Goal: Task Accomplishment & Management: Complete application form

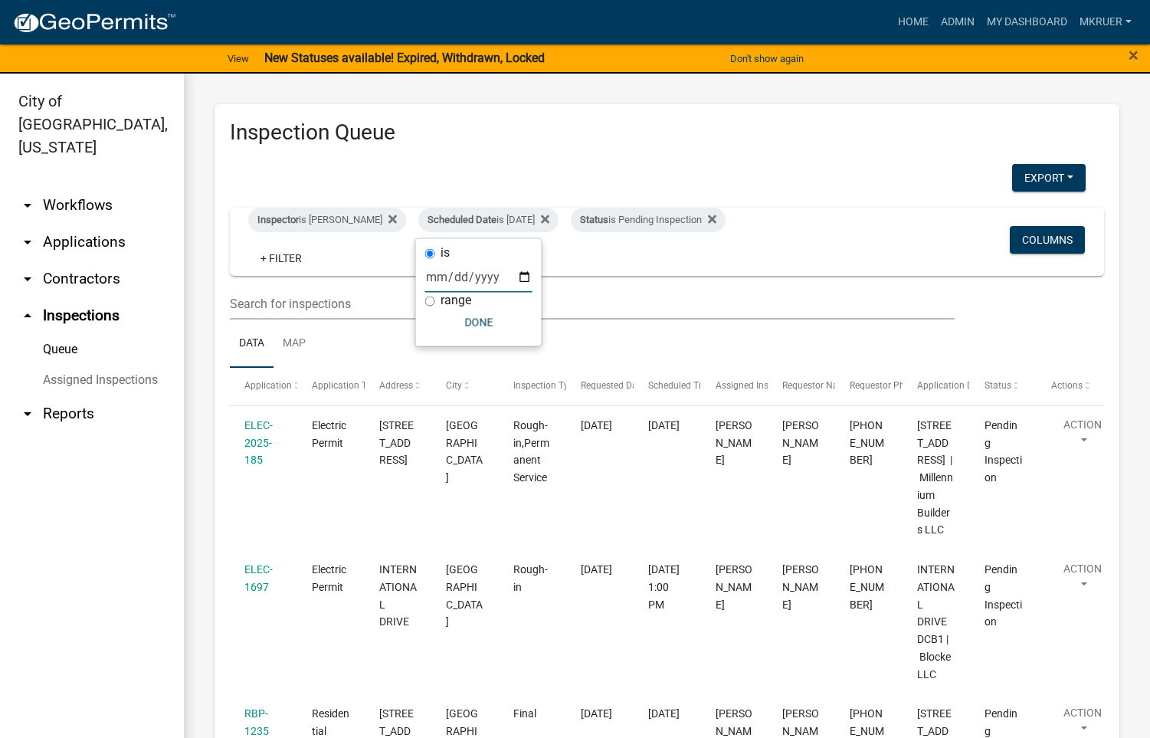
select select "3: 100"
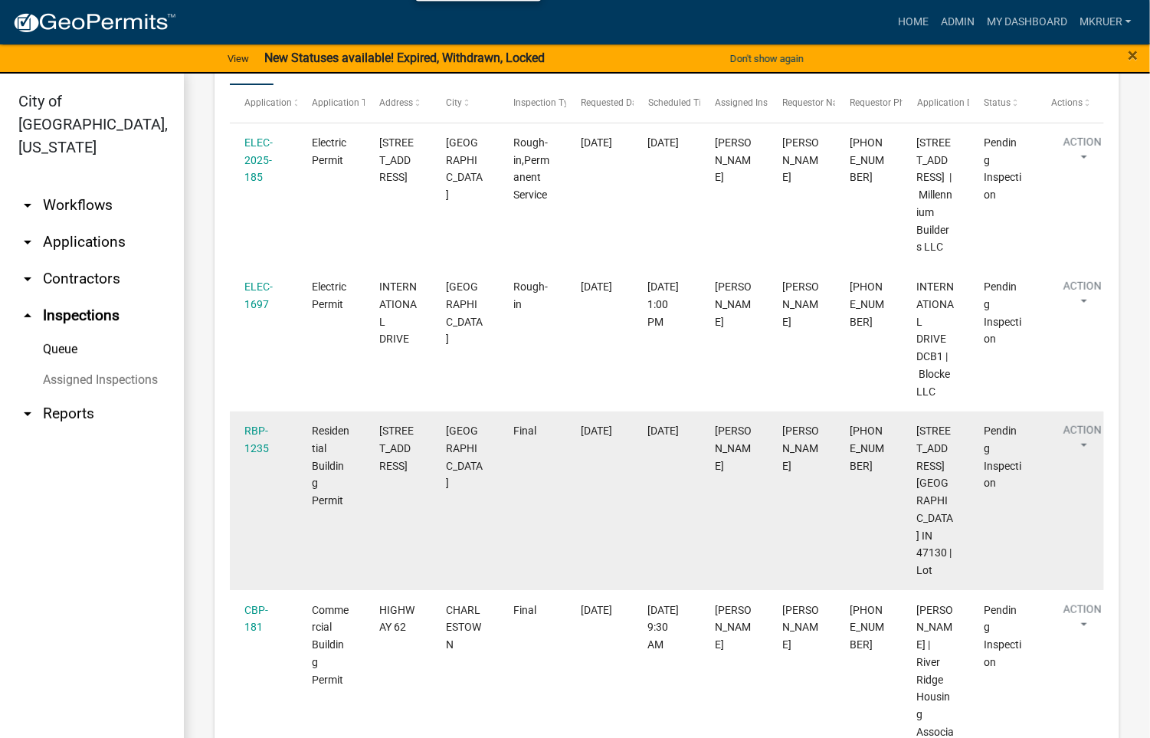
scroll to position [345, 0]
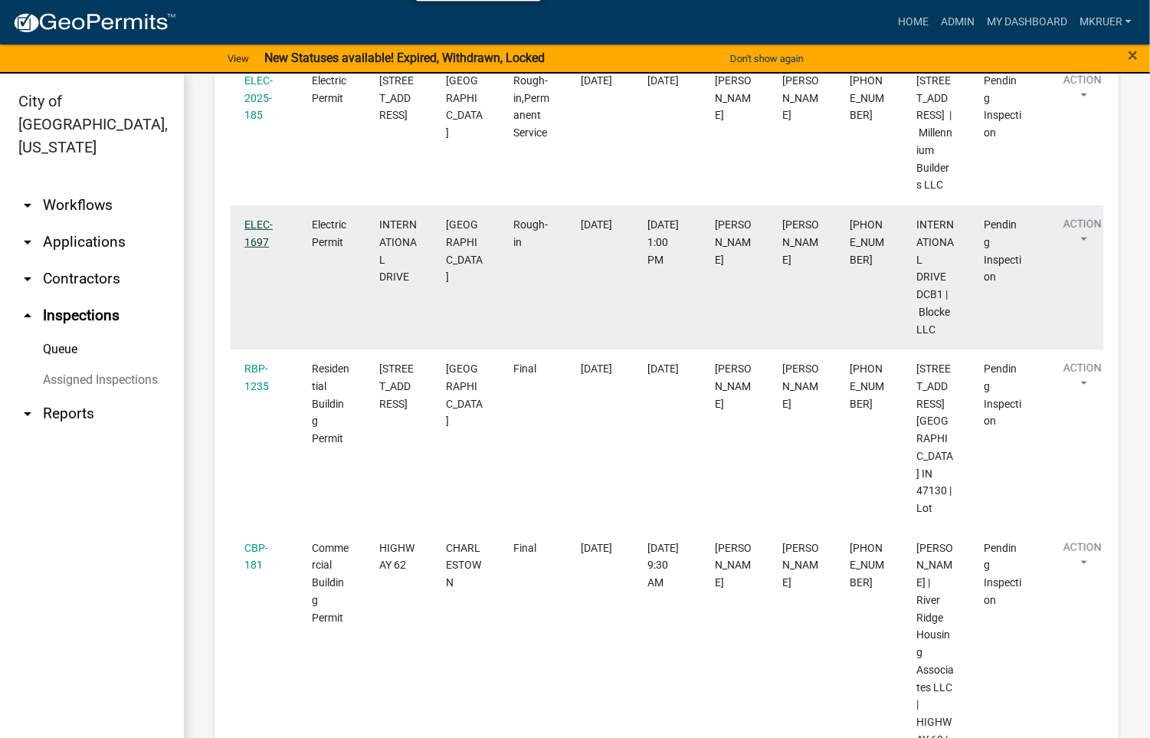
click at [248, 248] on link "ELEC-1697" at bounding box center [258, 233] width 28 height 30
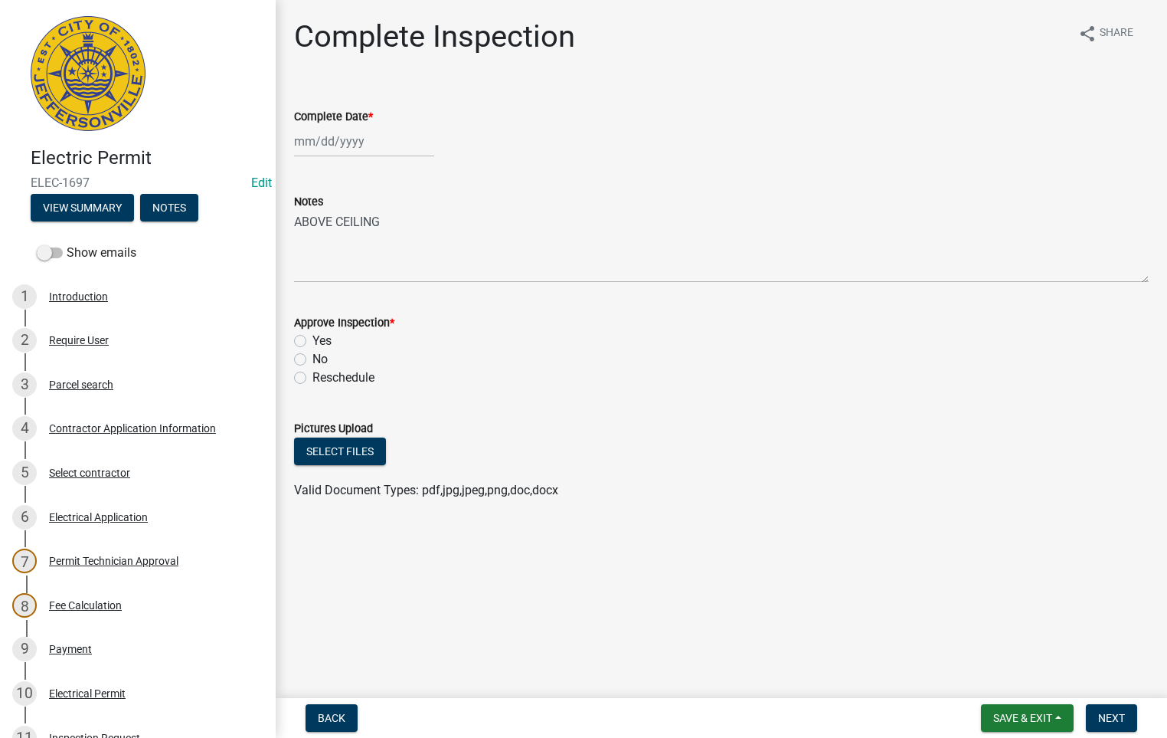
select select "8"
select select "2025"
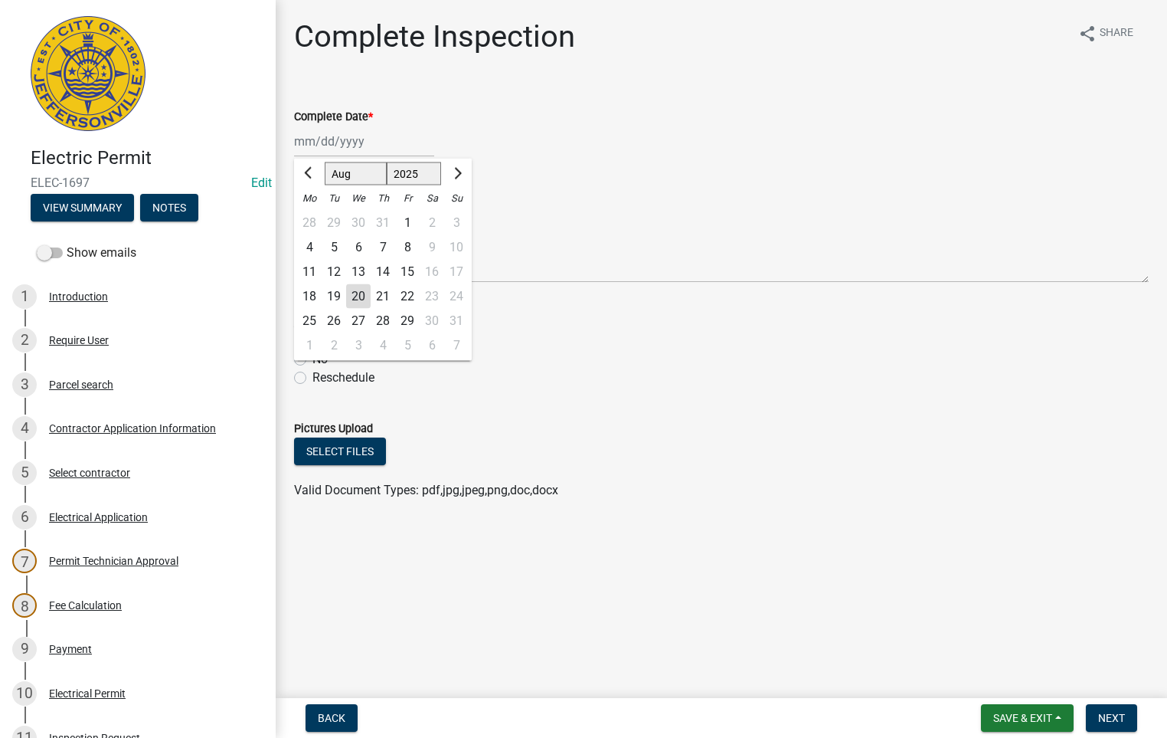
click at [329, 132] on div "[PERSON_NAME] Feb Mar Apr [PERSON_NAME][DATE] Oct Nov [DATE] 1526 1527 1528 152…" at bounding box center [364, 141] width 140 height 31
click at [357, 290] on div "20" at bounding box center [358, 296] width 25 height 25
type input "[DATE]"
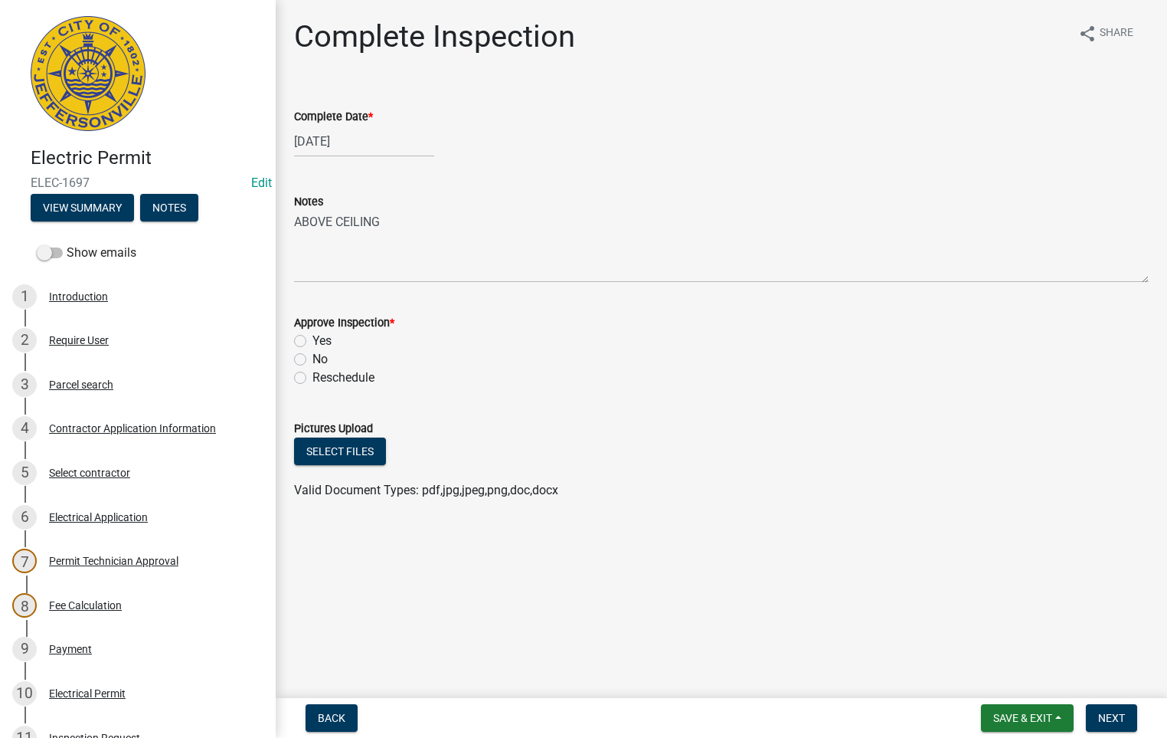
click at [313, 339] on label "Yes" at bounding box center [322, 341] width 19 height 18
click at [313, 339] on input "Yes" at bounding box center [318, 337] width 10 height 10
radio input "true"
click at [1102, 715] on span "Next" at bounding box center [1111, 718] width 27 height 12
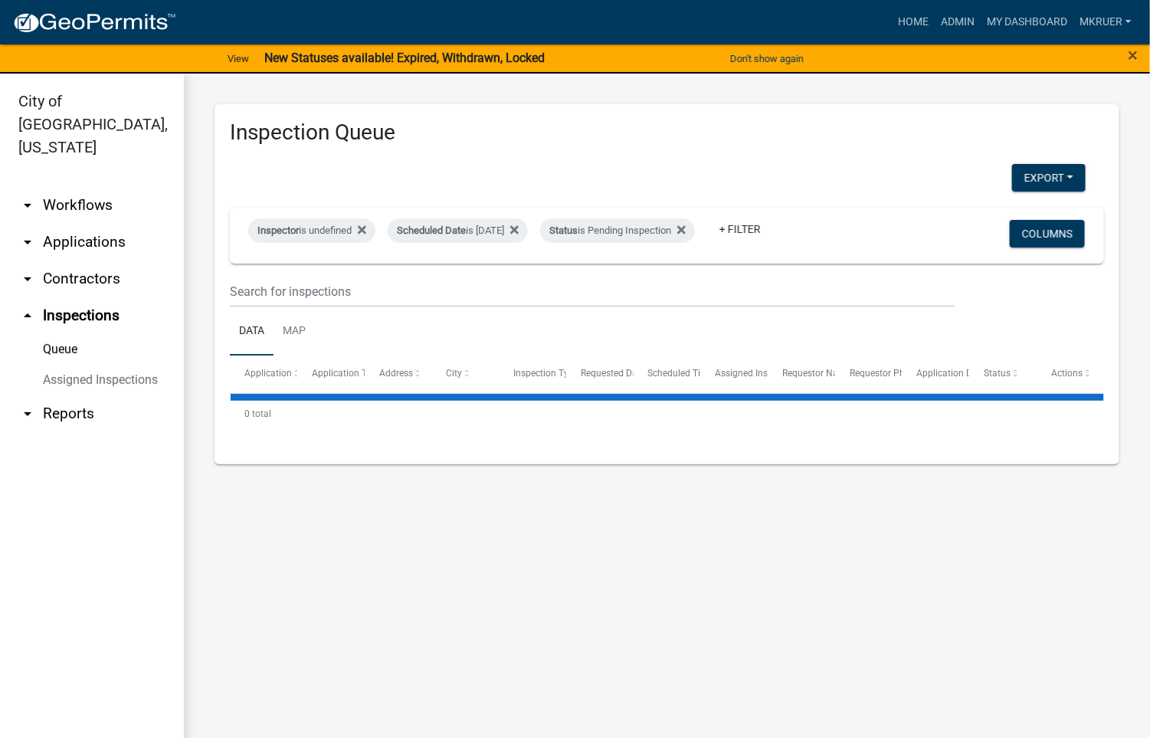
select select "3: 100"
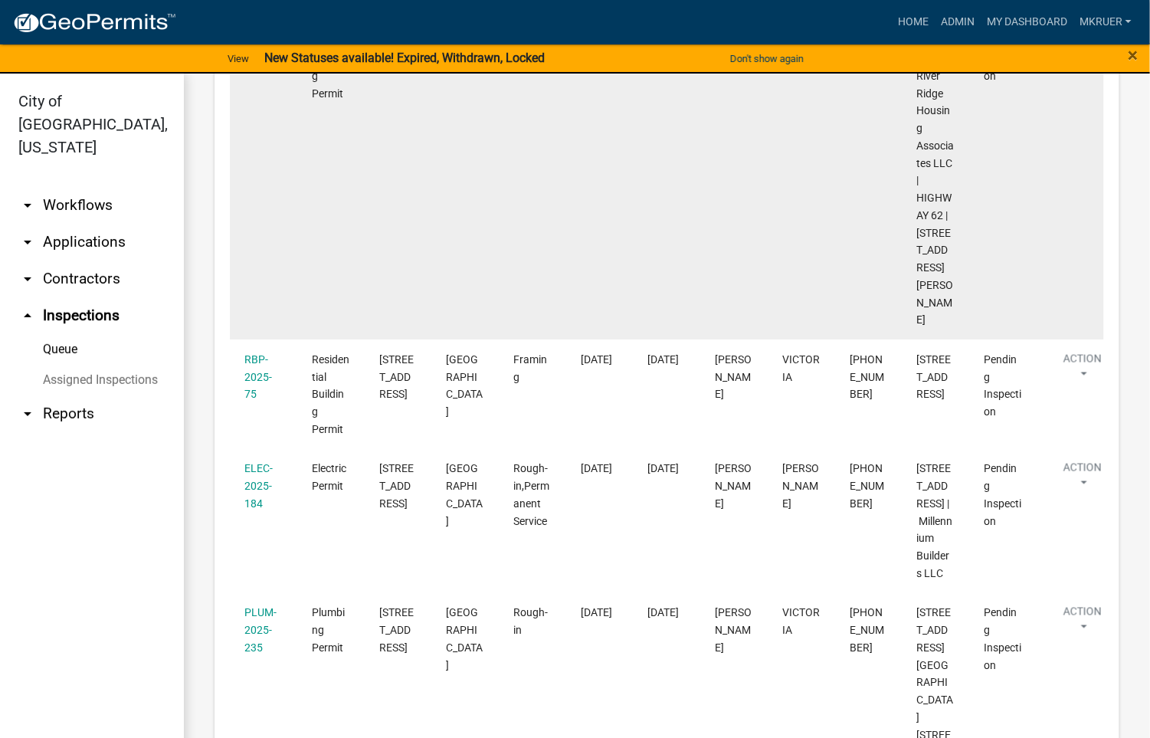
scroll to position [804, 0]
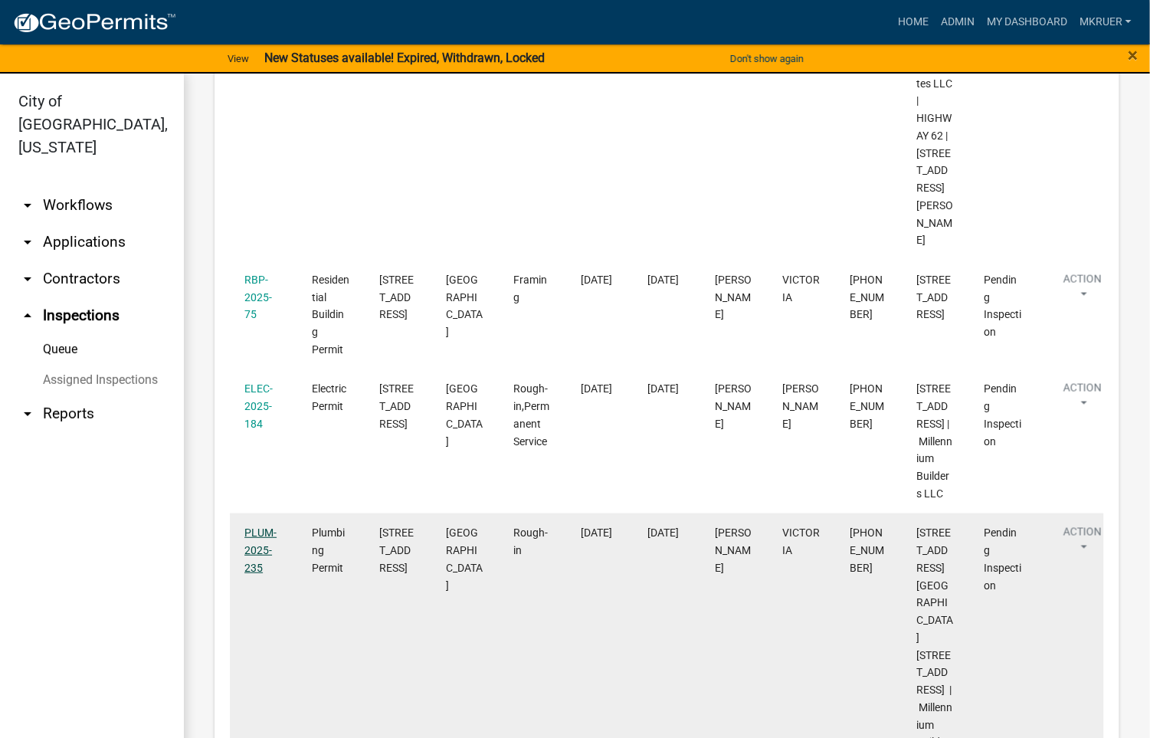
click at [254, 574] on link "PLUM-2025-235" at bounding box center [260, 549] width 32 height 47
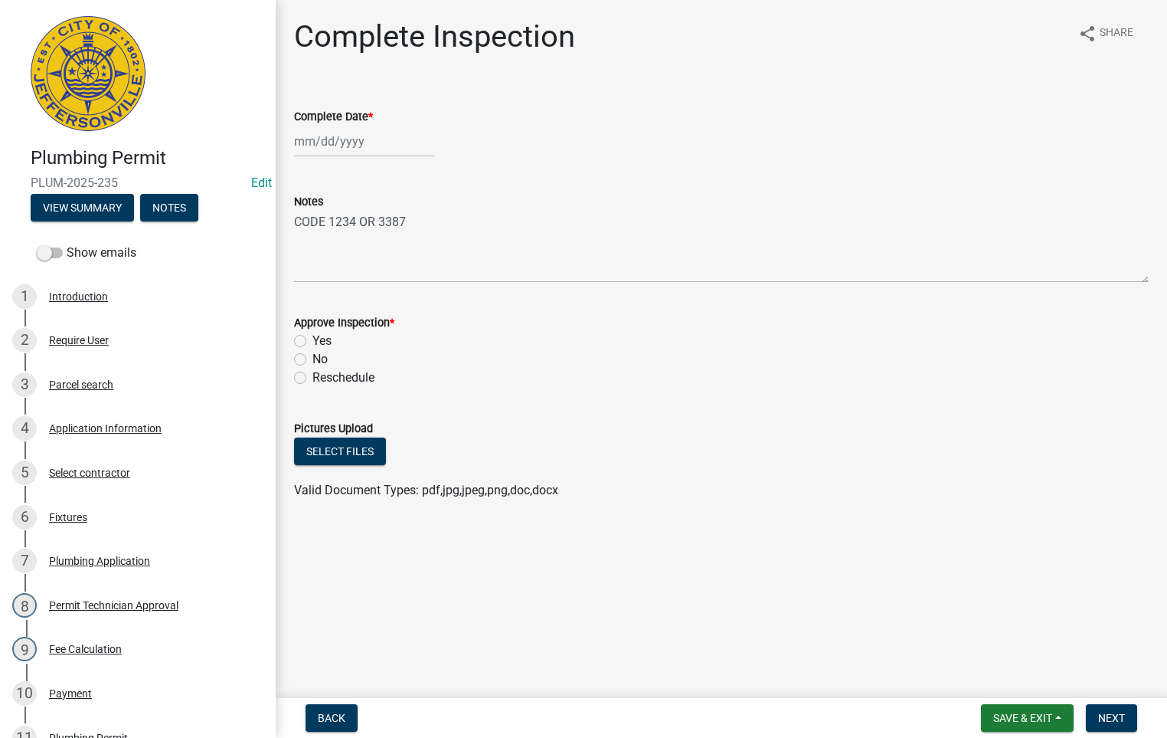
click at [329, 140] on div at bounding box center [364, 141] width 140 height 31
select select "8"
select select "2025"
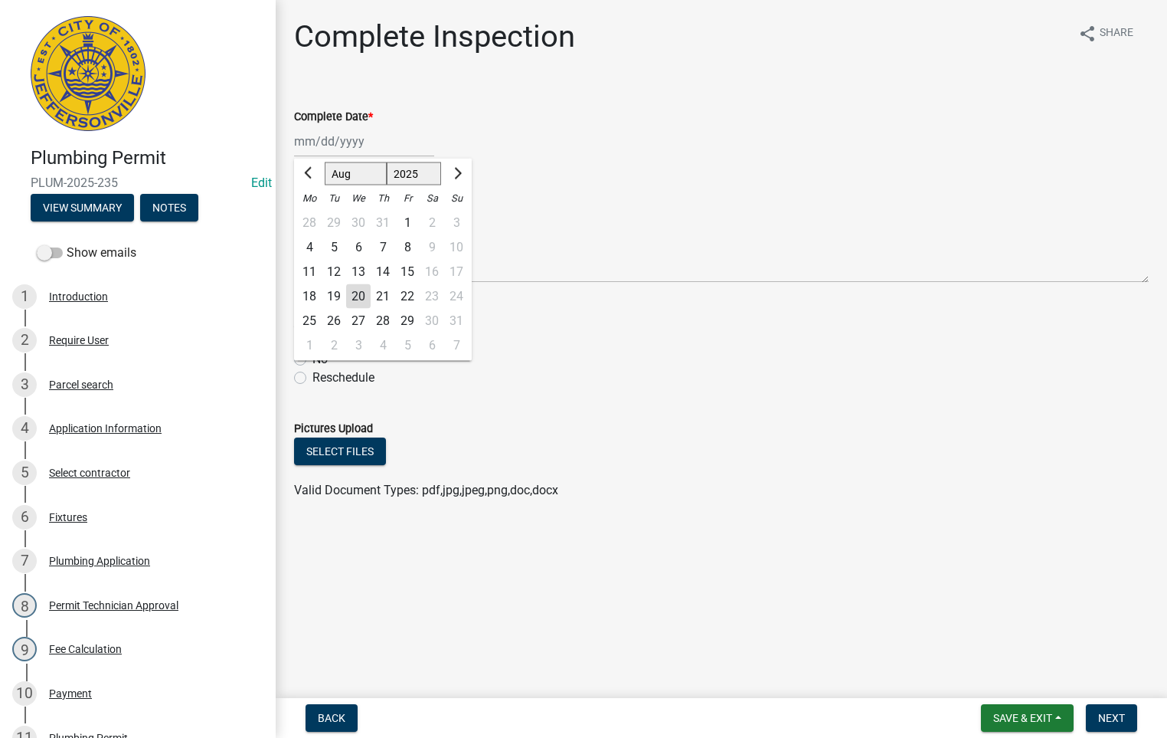
click at [358, 295] on div "20" at bounding box center [358, 296] width 25 height 25
type input "[DATE]"
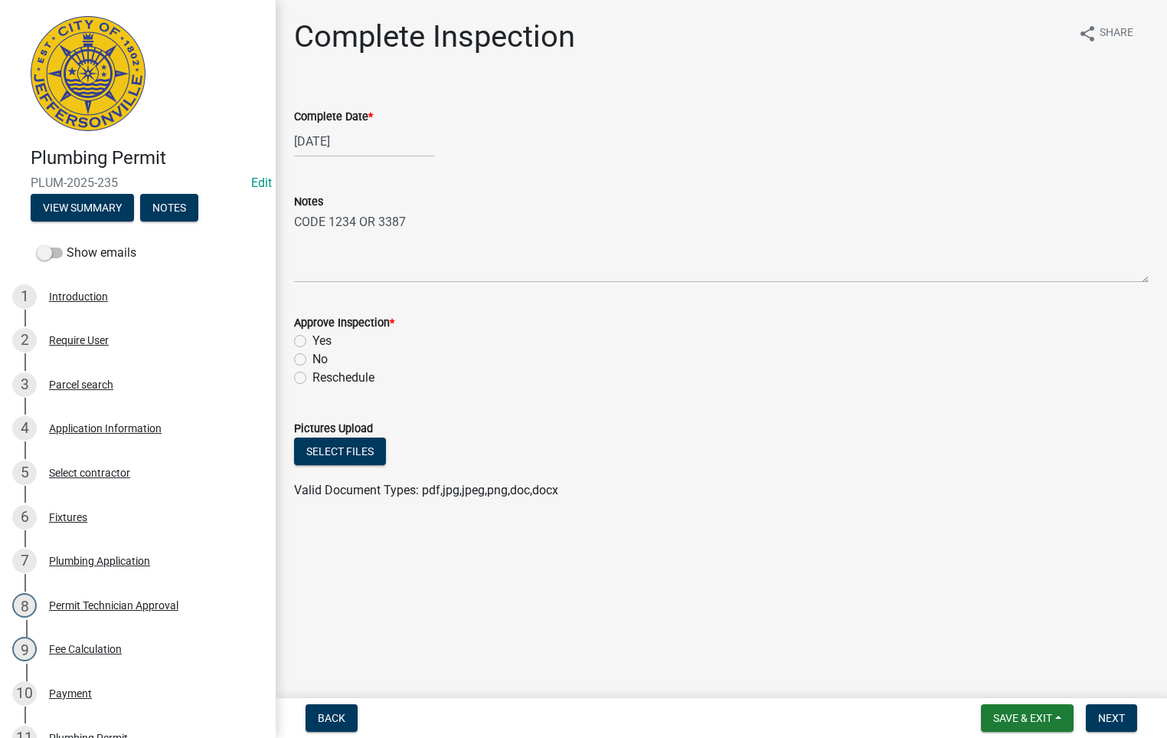
click at [313, 342] on label "Yes" at bounding box center [322, 341] width 19 height 18
click at [313, 342] on input "Yes" at bounding box center [318, 337] width 10 height 10
radio input "true"
click at [1111, 719] on span "Next" at bounding box center [1111, 718] width 27 height 12
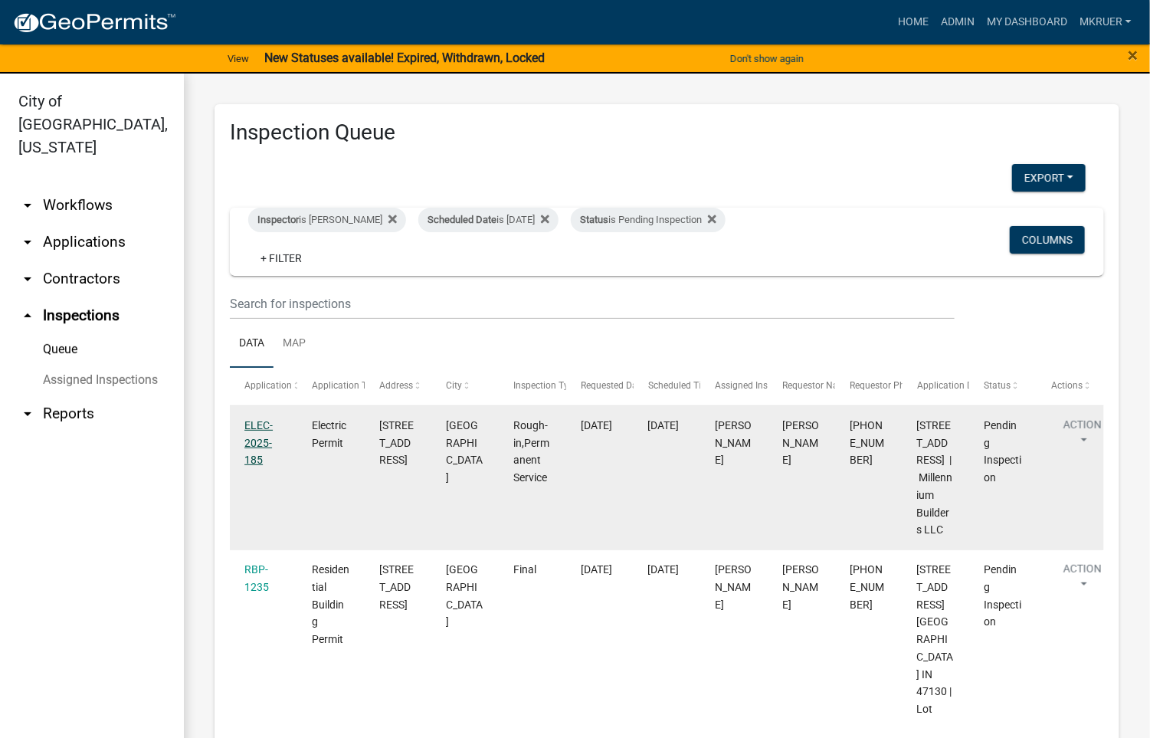
click at [253, 426] on link "ELEC-2025-185" at bounding box center [258, 442] width 28 height 47
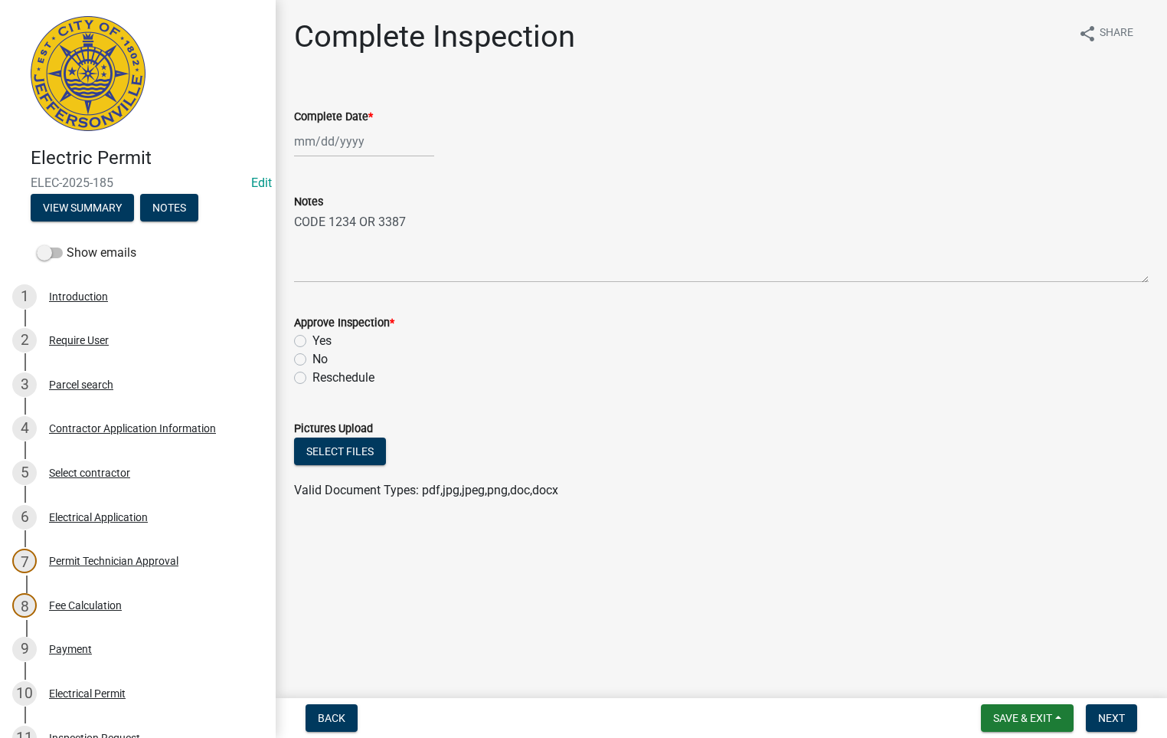
select select "8"
select select "2025"
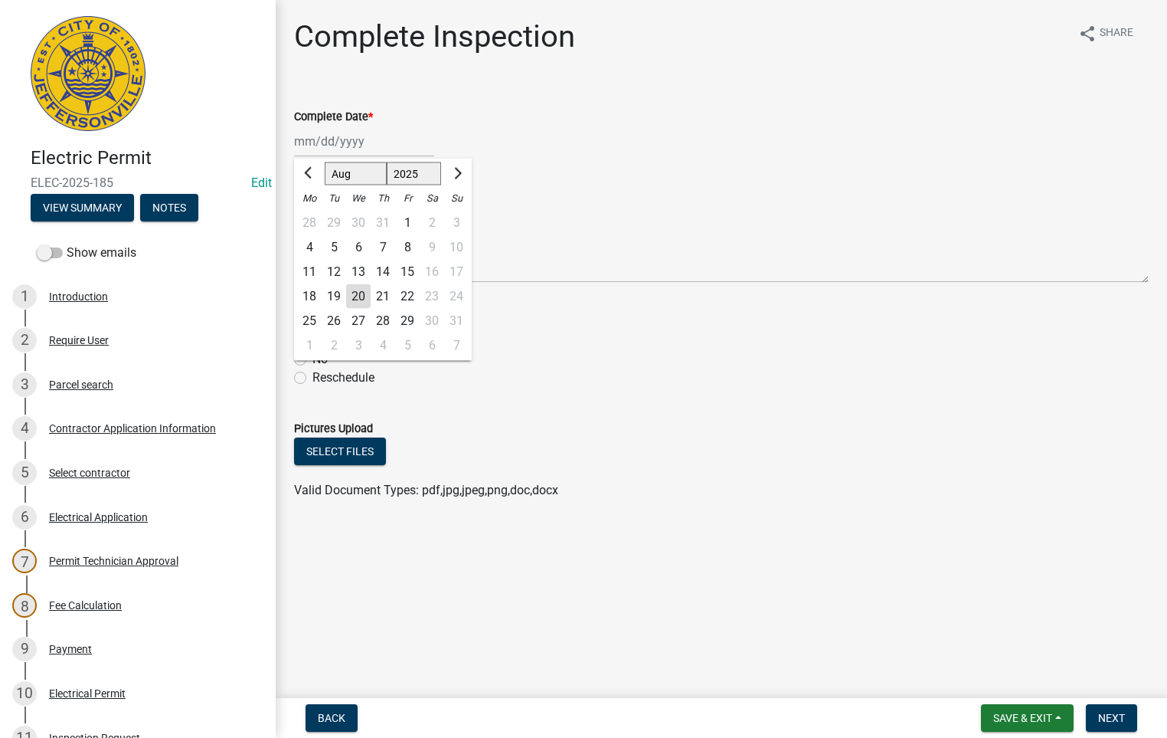
click at [350, 131] on div "[PERSON_NAME] Feb Mar Apr [PERSON_NAME][DATE] Oct Nov [DATE] 1526 1527 1528 152…" at bounding box center [364, 141] width 140 height 31
click at [358, 295] on div "20" at bounding box center [358, 296] width 25 height 25
type input "[DATE]"
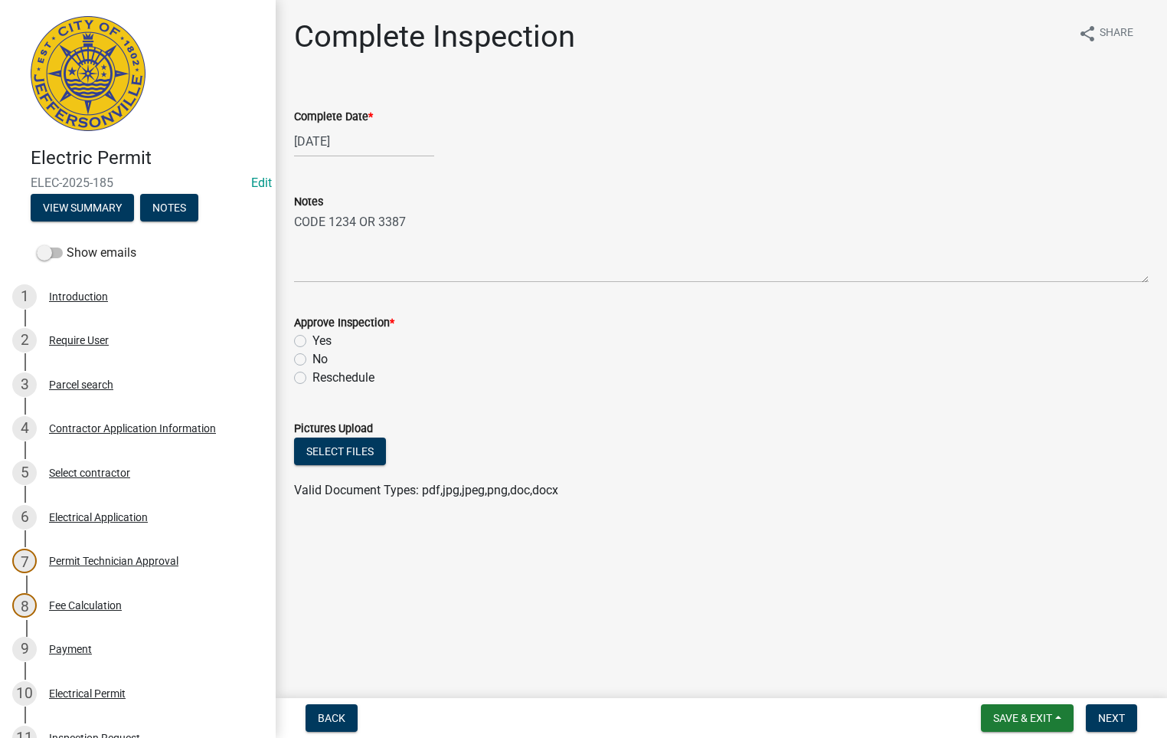
click at [313, 340] on label "Yes" at bounding box center [322, 341] width 19 height 18
click at [313, 340] on input "Yes" at bounding box center [318, 337] width 10 height 10
radio input "true"
click at [1115, 717] on span "Next" at bounding box center [1111, 718] width 27 height 12
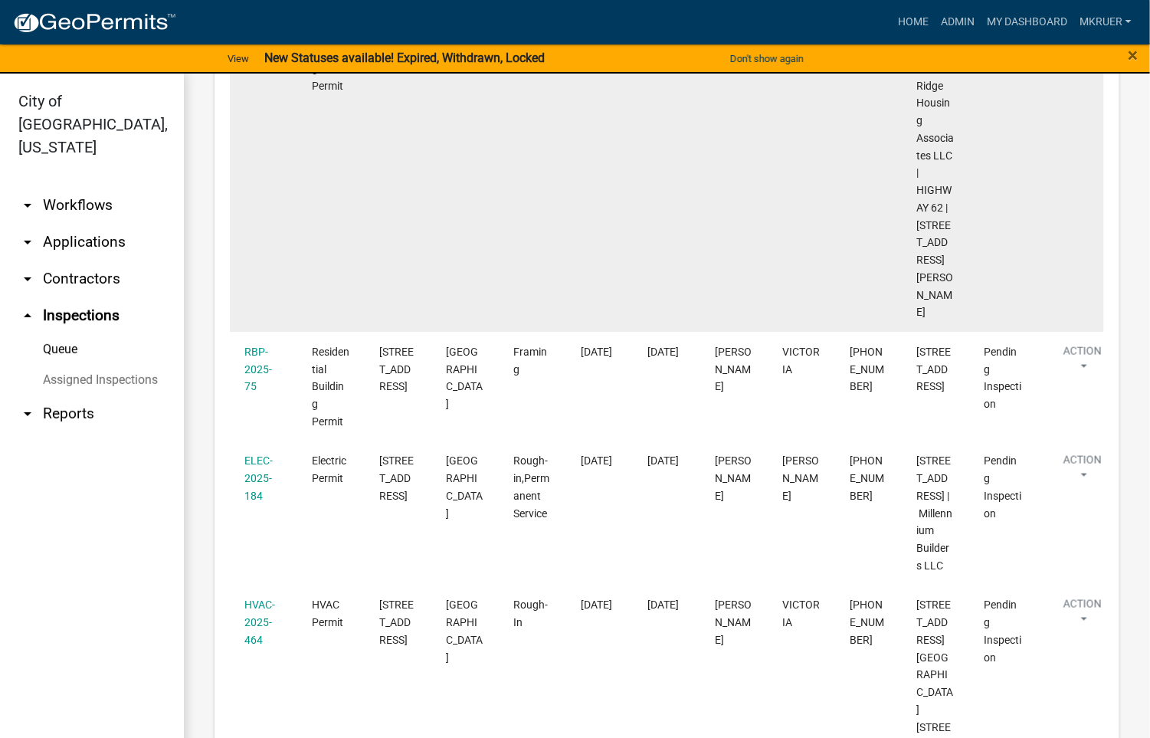
scroll to position [689, 0]
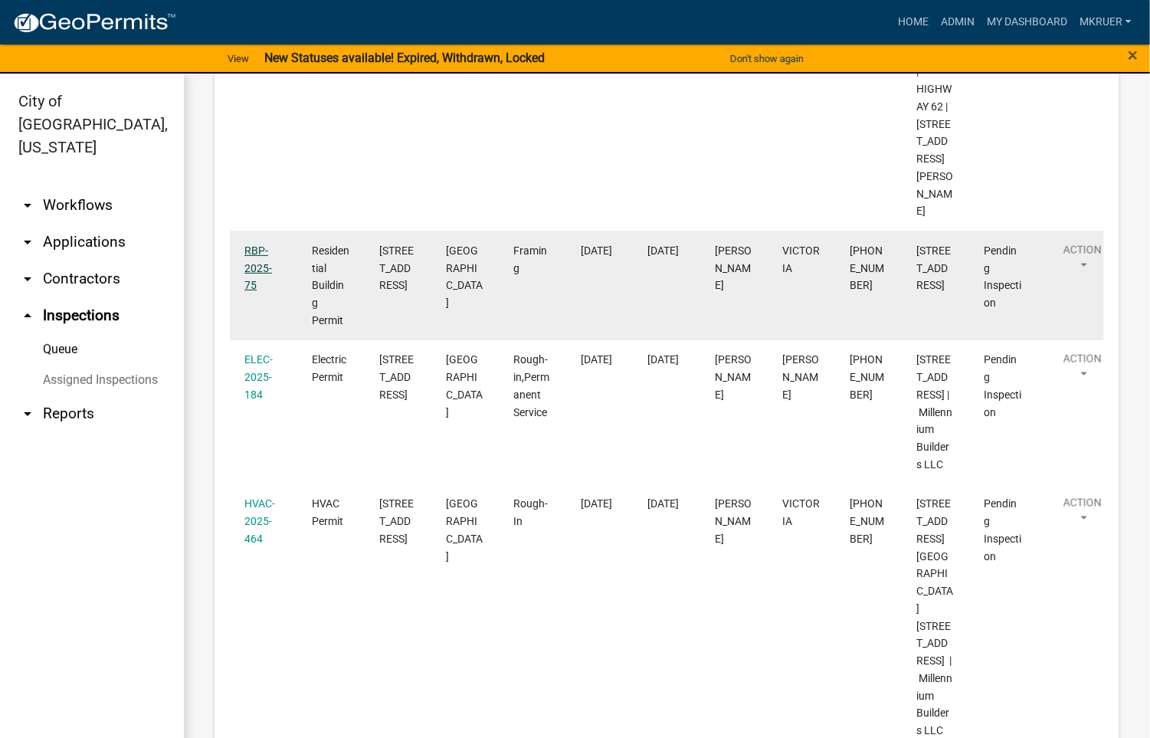
click at [254, 255] on link "RBP-2025-75" at bounding box center [258, 267] width 28 height 47
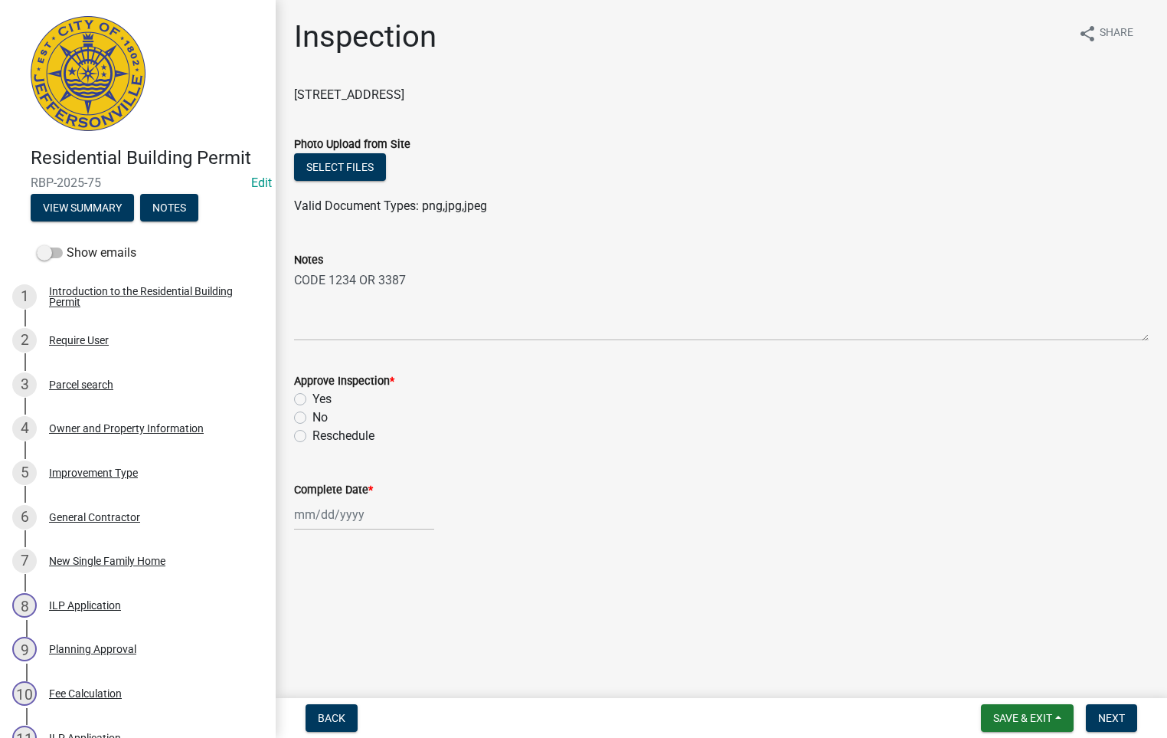
click at [313, 398] on label "Yes" at bounding box center [322, 399] width 19 height 18
click at [313, 398] on input "Yes" at bounding box center [318, 395] width 10 height 10
radio input "true"
select select "8"
select select "2025"
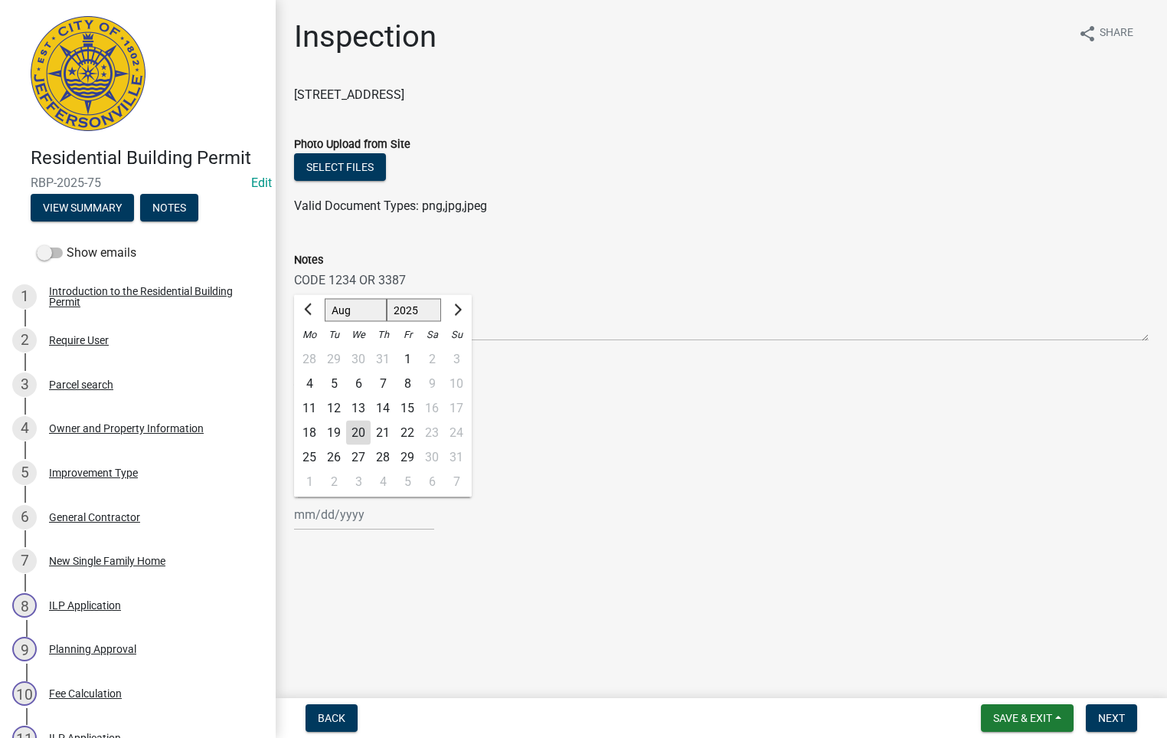
click at [336, 504] on div "[PERSON_NAME] Feb Mar Apr [PERSON_NAME][DATE] Oct Nov [DATE] 1526 1527 1528 152…" at bounding box center [364, 514] width 140 height 31
click at [358, 432] on div "20" at bounding box center [358, 433] width 25 height 25
type input "[DATE]"
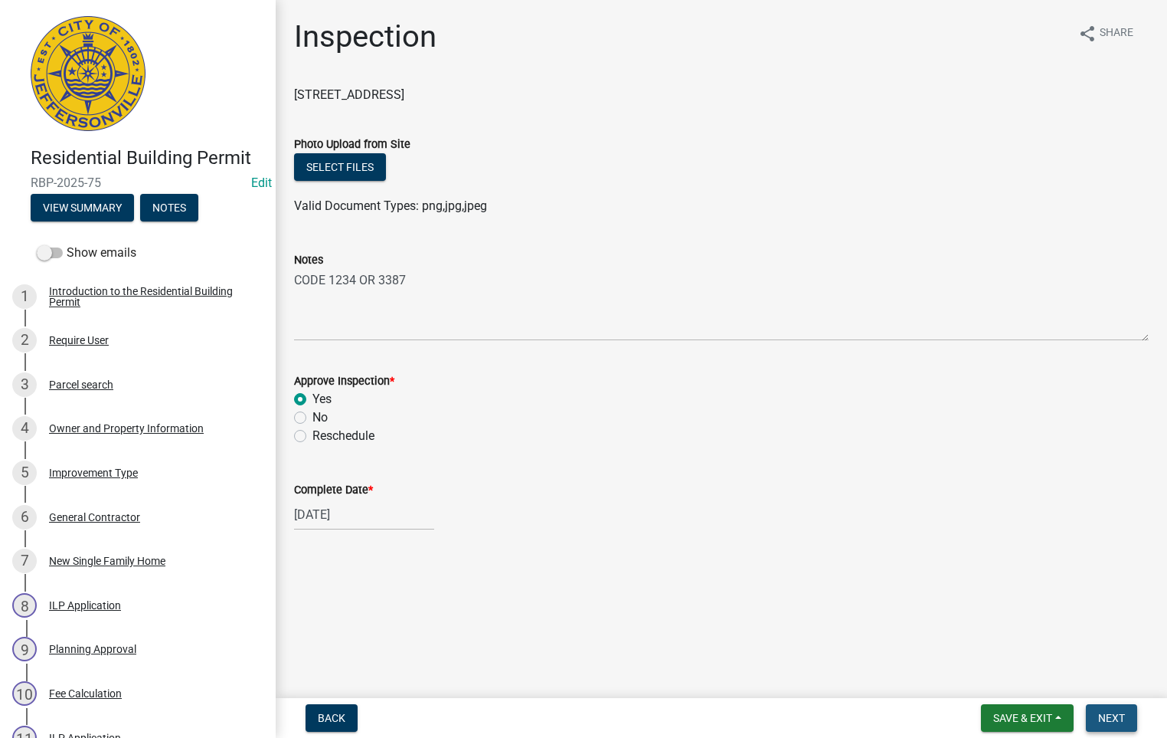
click at [1118, 720] on span "Next" at bounding box center [1111, 718] width 27 height 12
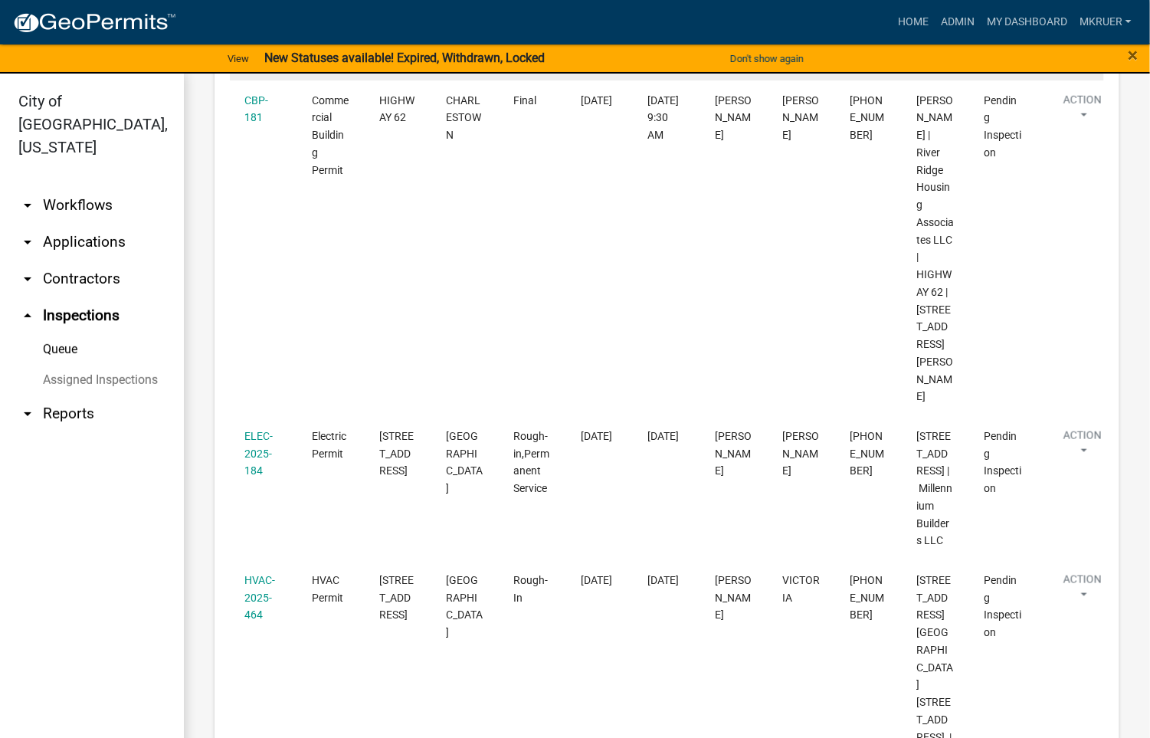
scroll to position [574, 0]
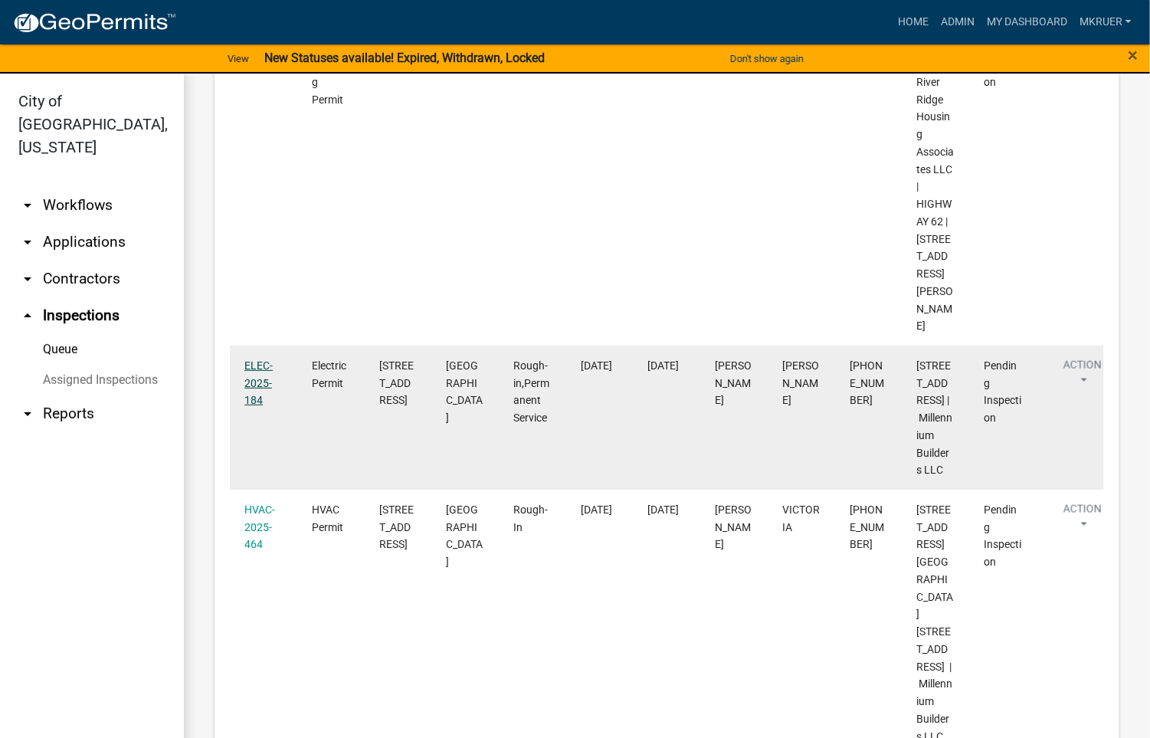
click at [255, 362] on link "ELEC-2025-184" at bounding box center [258, 382] width 28 height 47
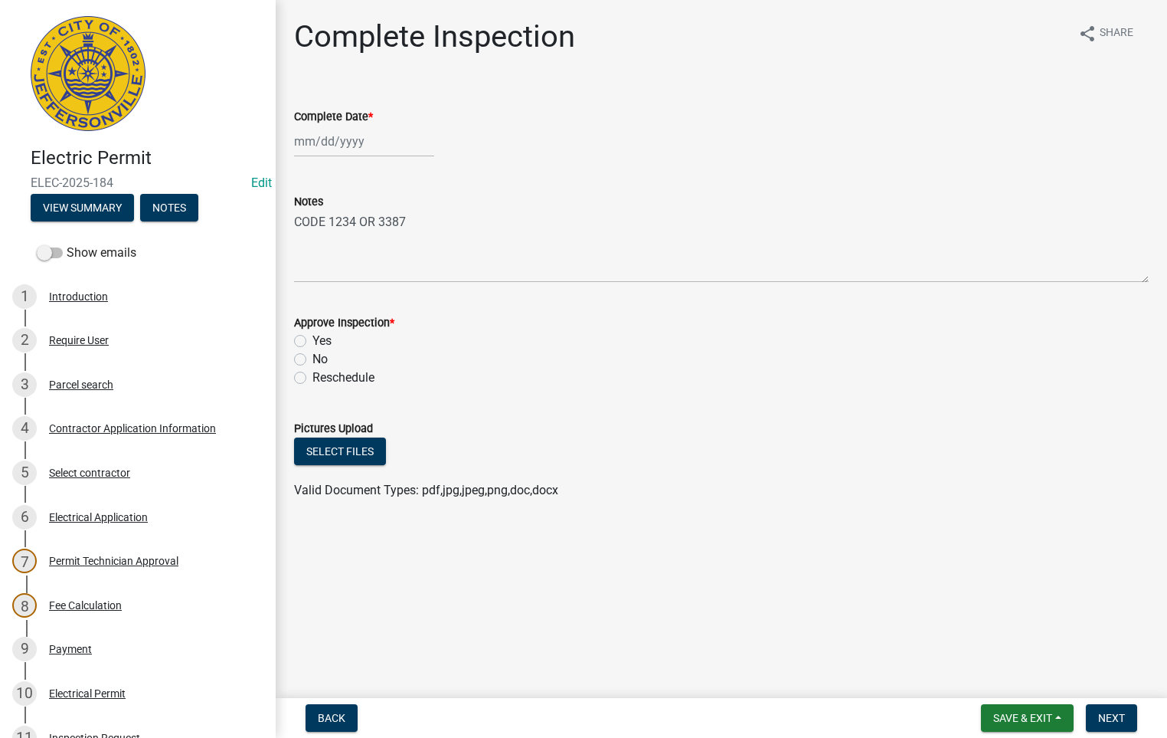
select select "8"
select select "2025"
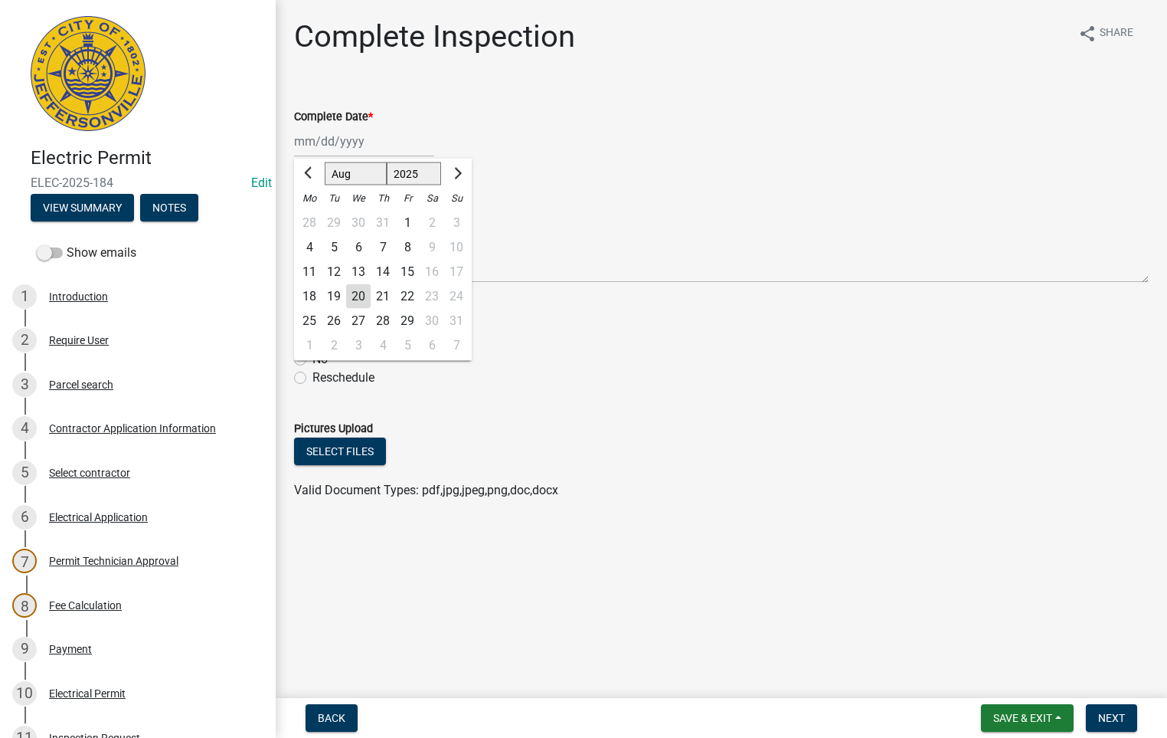
click at [345, 142] on input "Complete Date *" at bounding box center [364, 141] width 140 height 31
click at [359, 292] on div "20" at bounding box center [358, 296] width 25 height 25
type input "[DATE]"
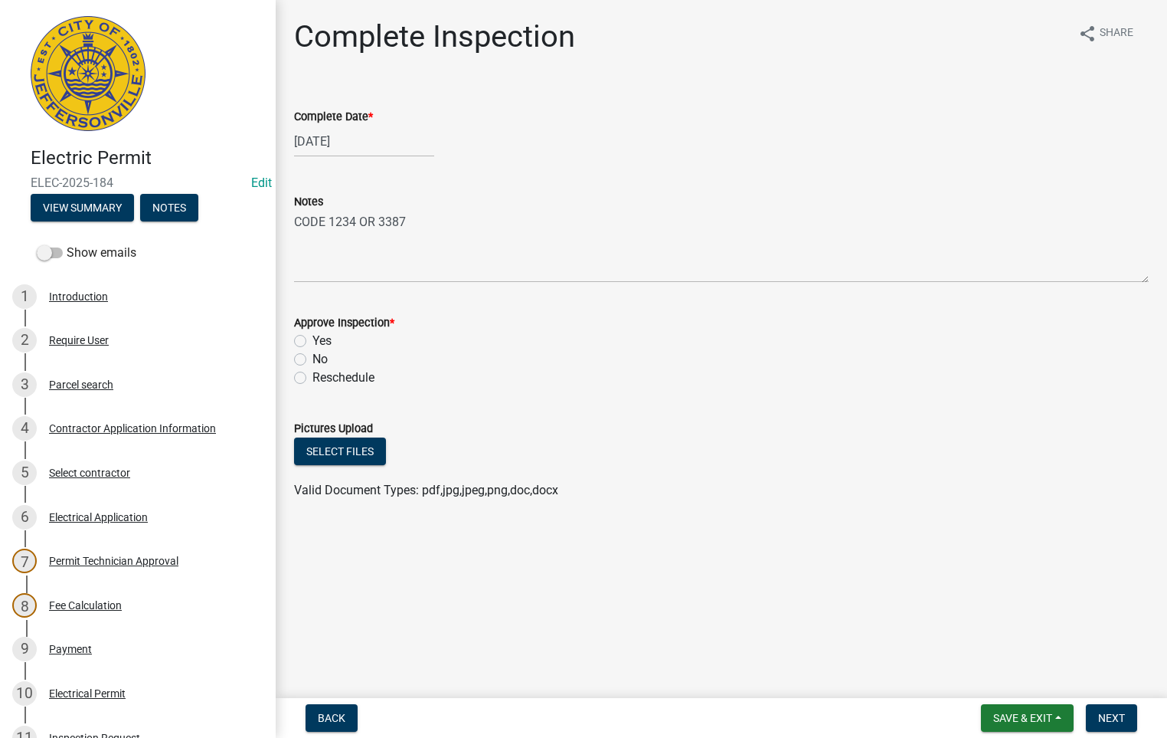
click at [313, 339] on label "Yes" at bounding box center [322, 341] width 19 height 18
click at [313, 339] on input "Yes" at bounding box center [318, 337] width 10 height 10
radio input "true"
click at [1111, 717] on span "Next" at bounding box center [1111, 718] width 27 height 12
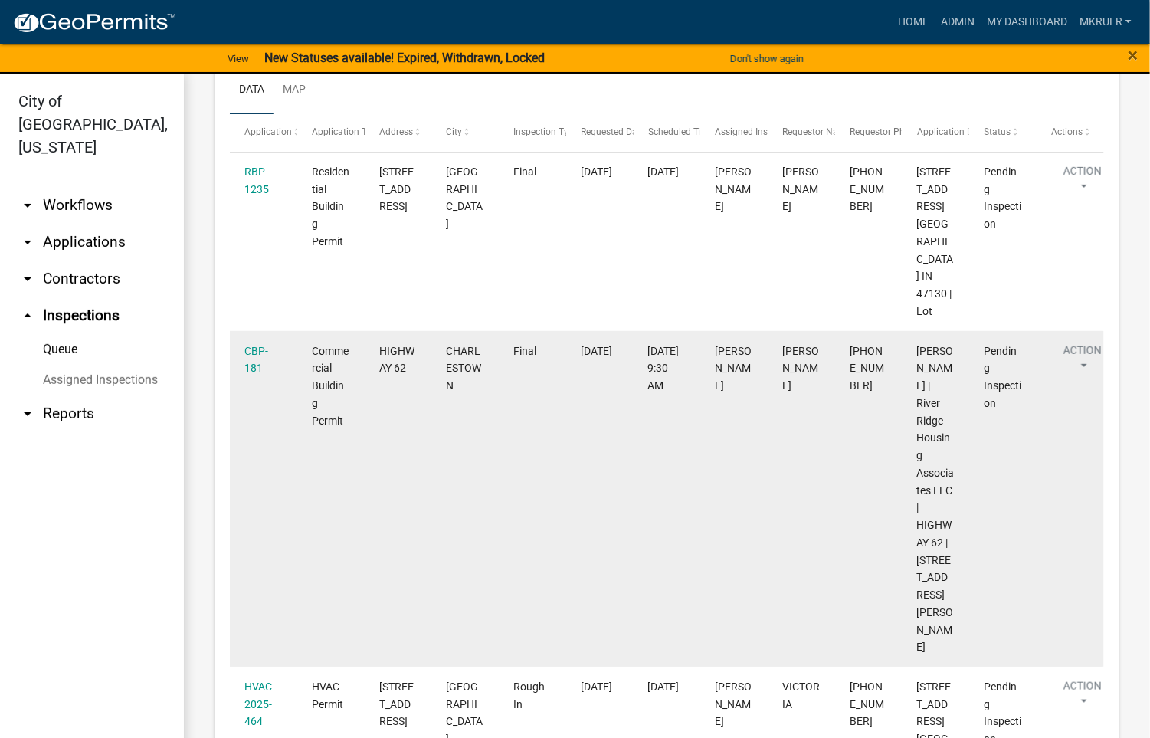
scroll to position [345, 0]
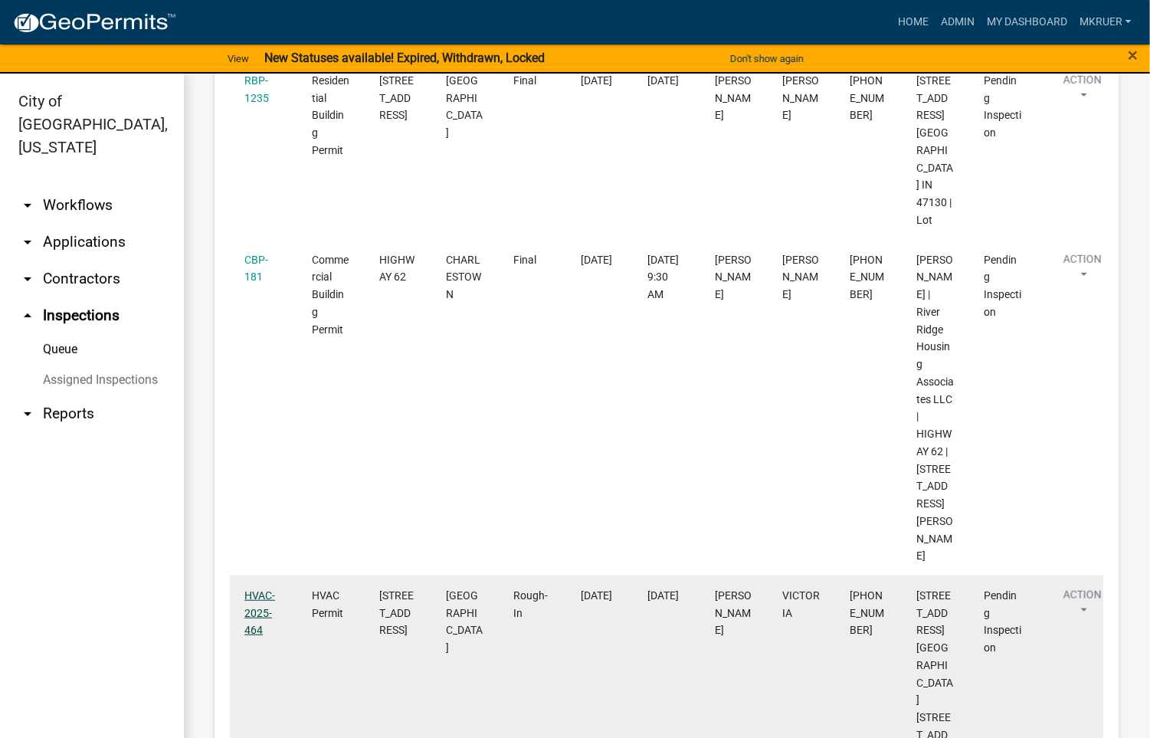
click at [251, 596] on link "HVAC-2025-464" at bounding box center [259, 612] width 31 height 47
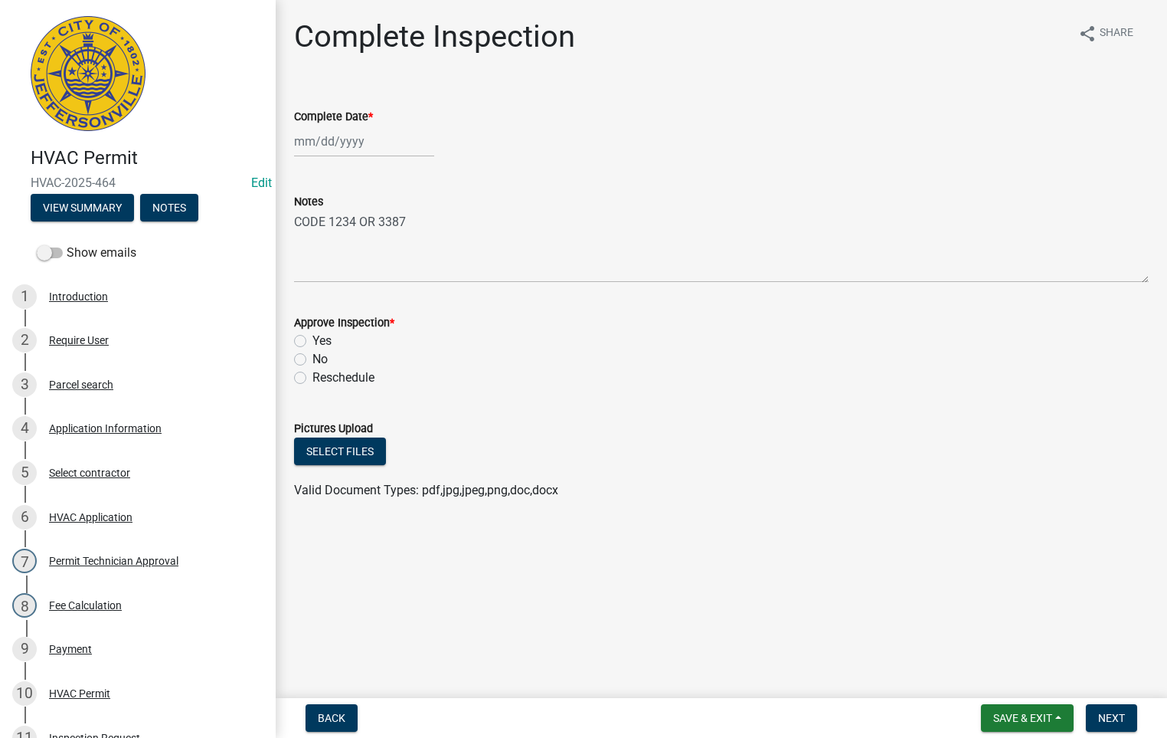
select select "8"
select select "2025"
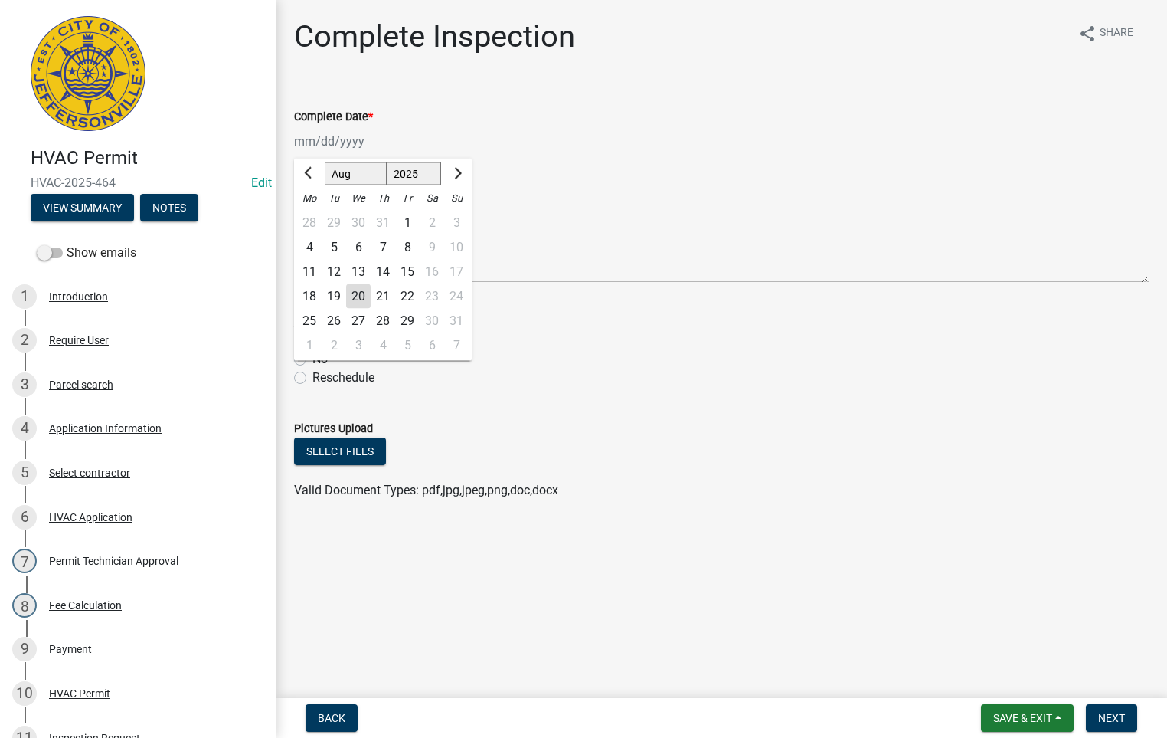
click at [364, 142] on div "[PERSON_NAME] Feb Mar Apr [PERSON_NAME][DATE] Oct Nov [DATE] 1526 1527 1528 152…" at bounding box center [364, 141] width 140 height 31
click at [358, 295] on div "20" at bounding box center [358, 296] width 25 height 25
type input "[DATE]"
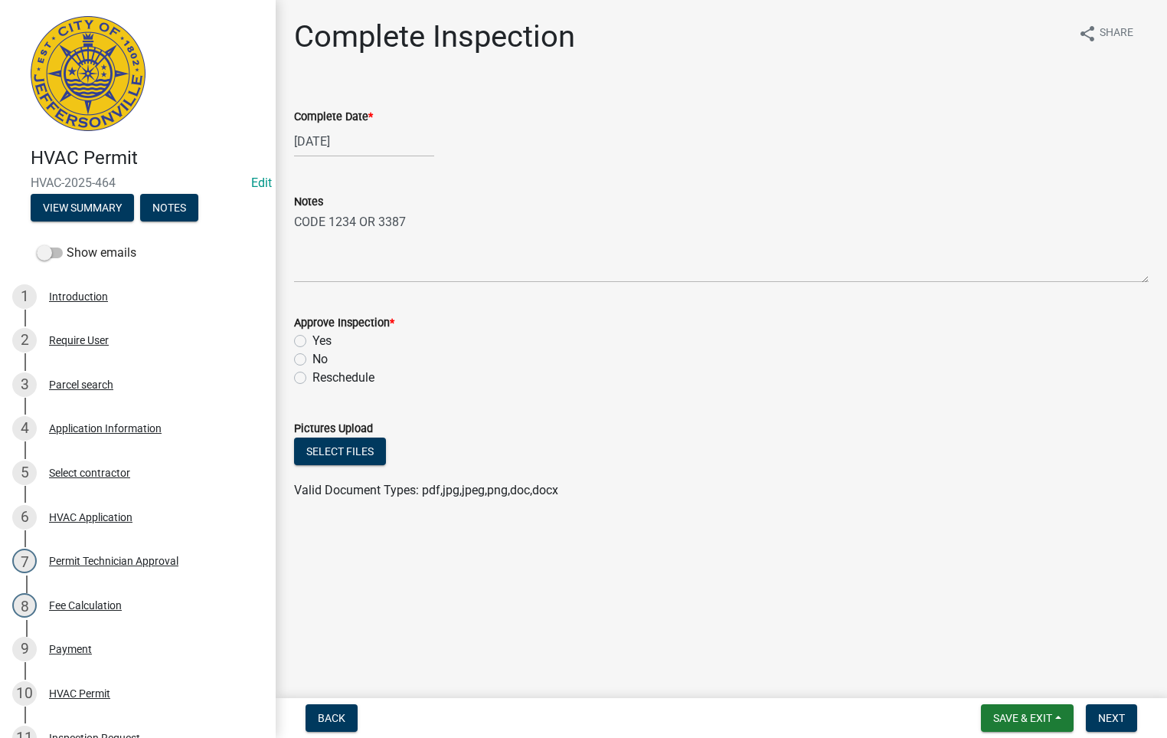
click at [313, 339] on label "Yes" at bounding box center [322, 341] width 19 height 18
click at [313, 339] on input "Yes" at bounding box center [318, 337] width 10 height 10
radio input "true"
click at [1121, 715] on span "Next" at bounding box center [1111, 718] width 27 height 12
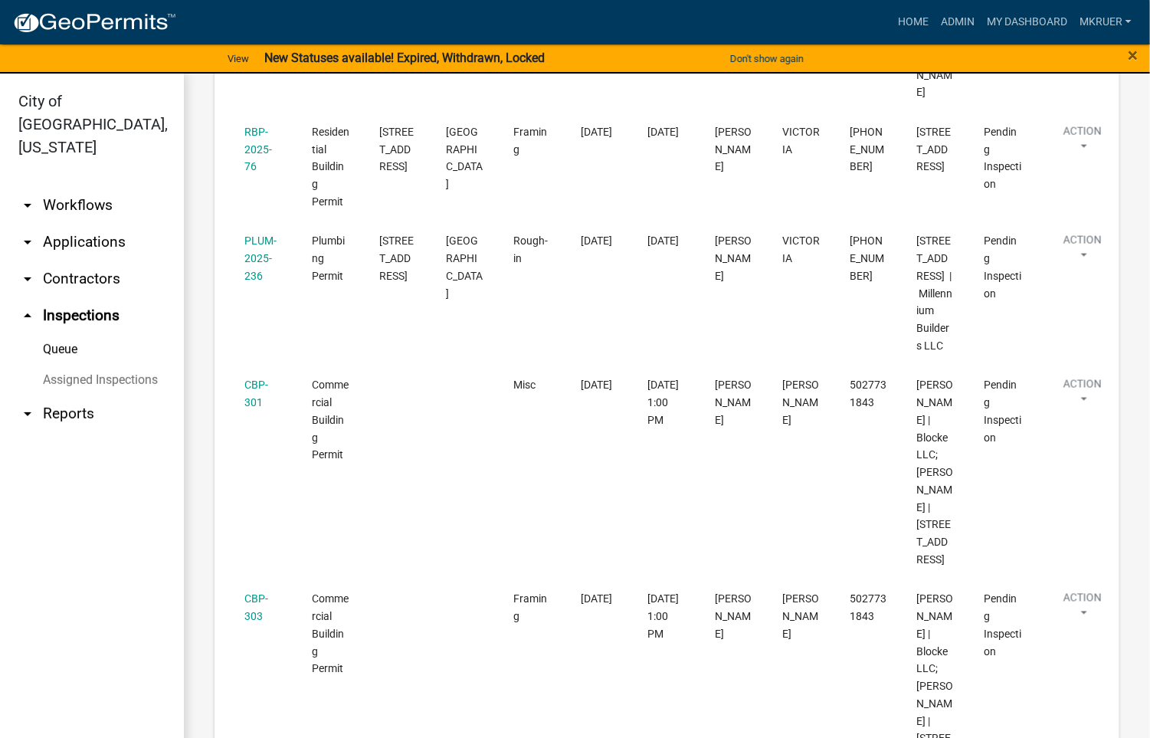
scroll to position [804, 0]
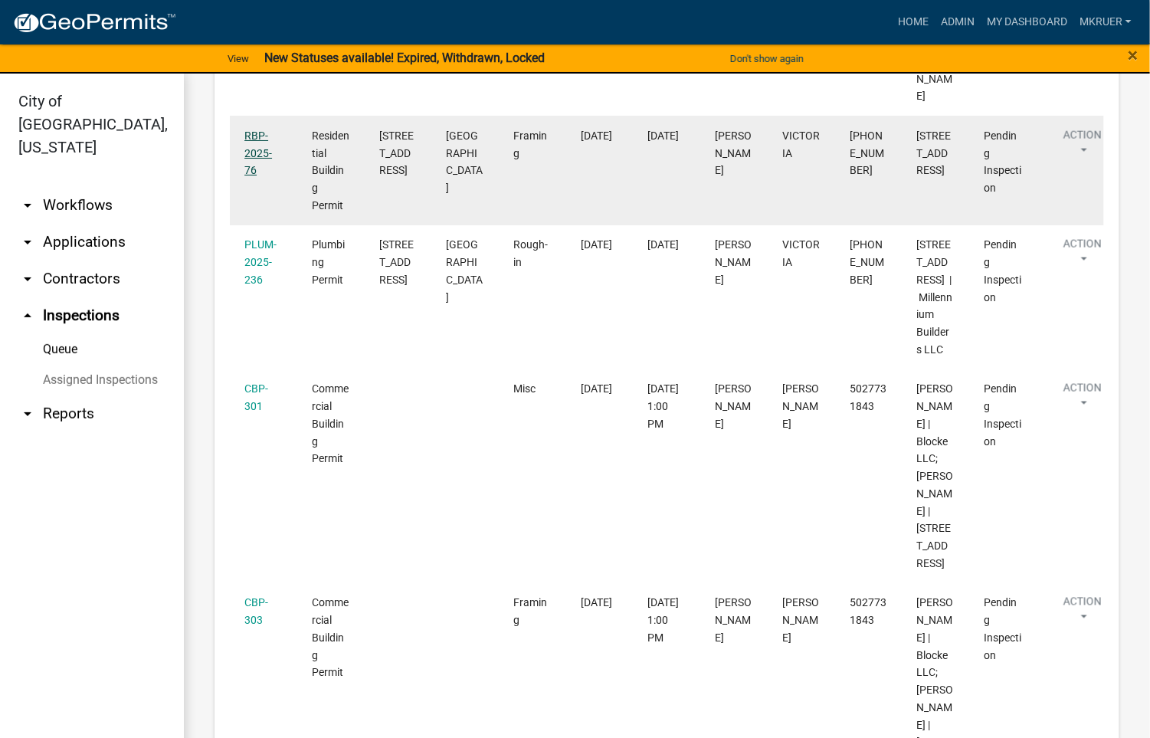
click at [253, 129] on link "RBP-2025-76" at bounding box center [258, 152] width 28 height 47
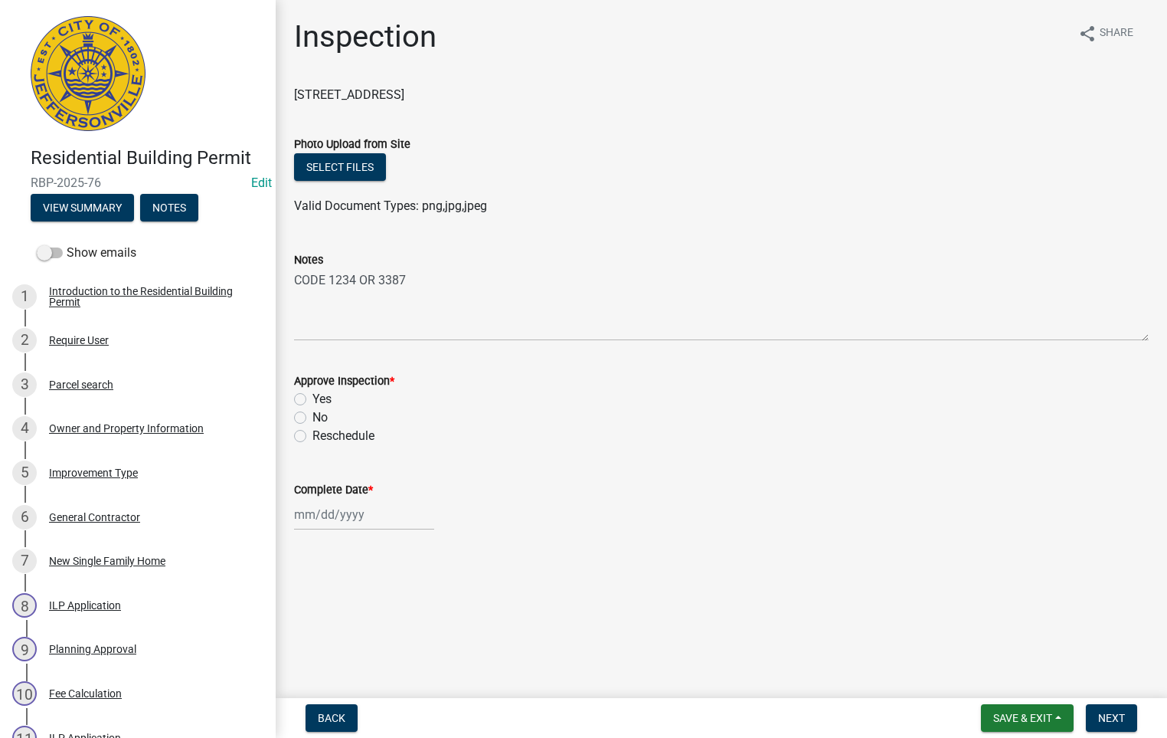
click at [313, 398] on label "Yes" at bounding box center [322, 399] width 19 height 18
click at [313, 398] on input "Yes" at bounding box center [318, 395] width 10 height 10
radio input "true"
select select "8"
select select "2025"
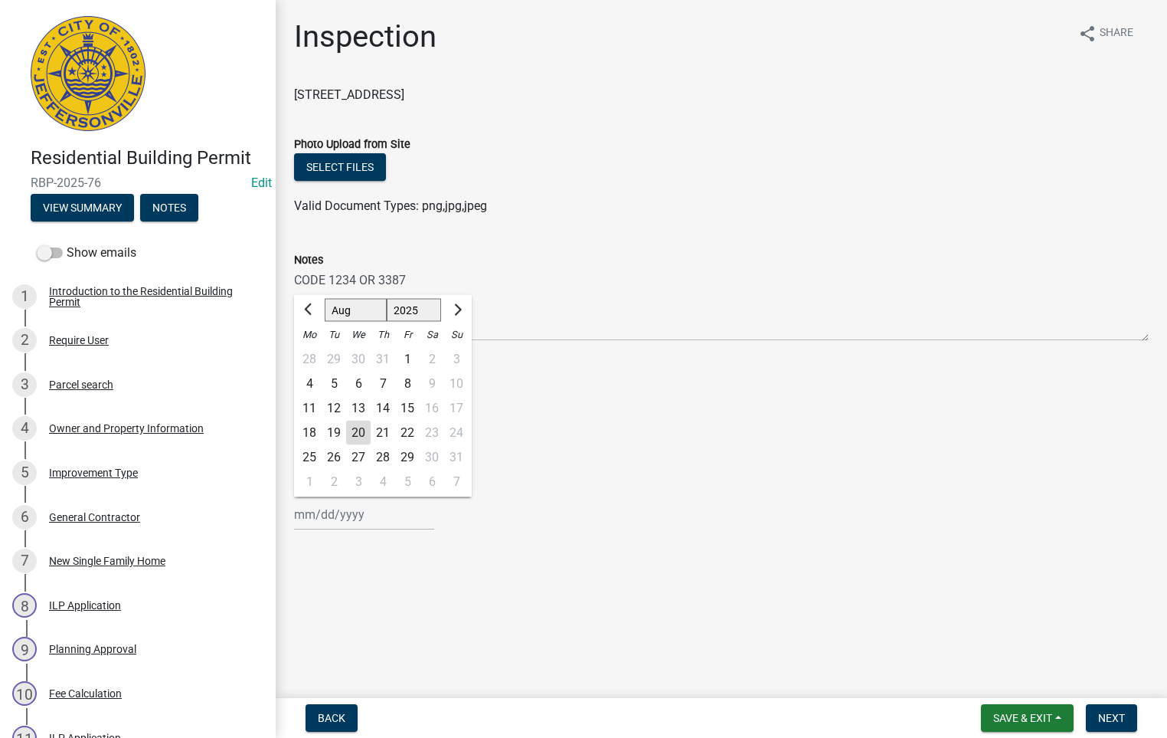
click at [336, 520] on input "Complete Date *" at bounding box center [364, 514] width 140 height 31
click at [363, 428] on div "20" at bounding box center [358, 433] width 25 height 25
type input "[DATE]"
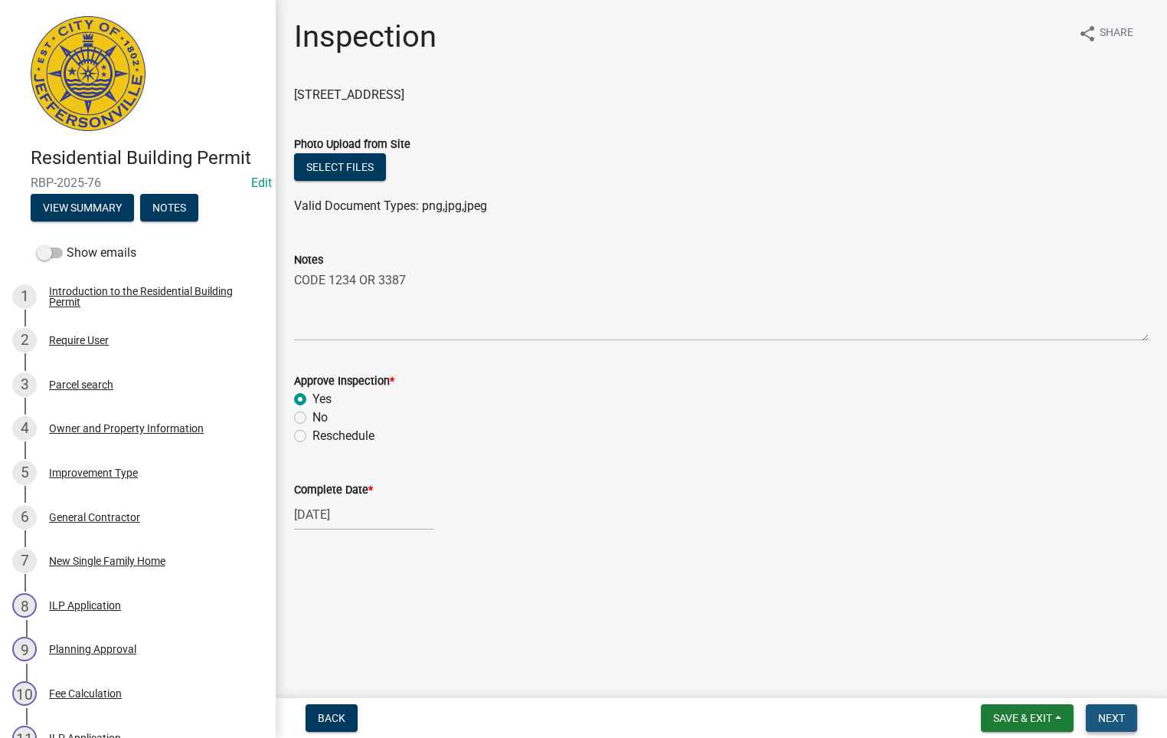
click at [1120, 715] on span "Next" at bounding box center [1111, 718] width 27 height 12
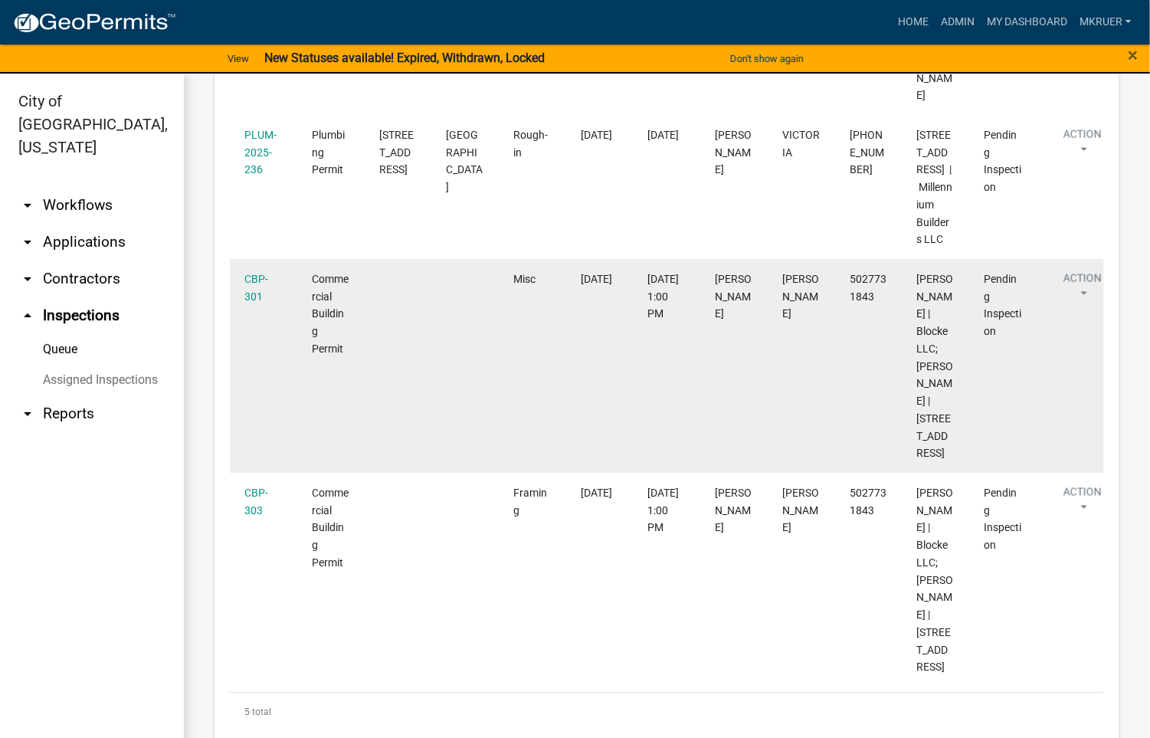
scroll to position [804, 0]
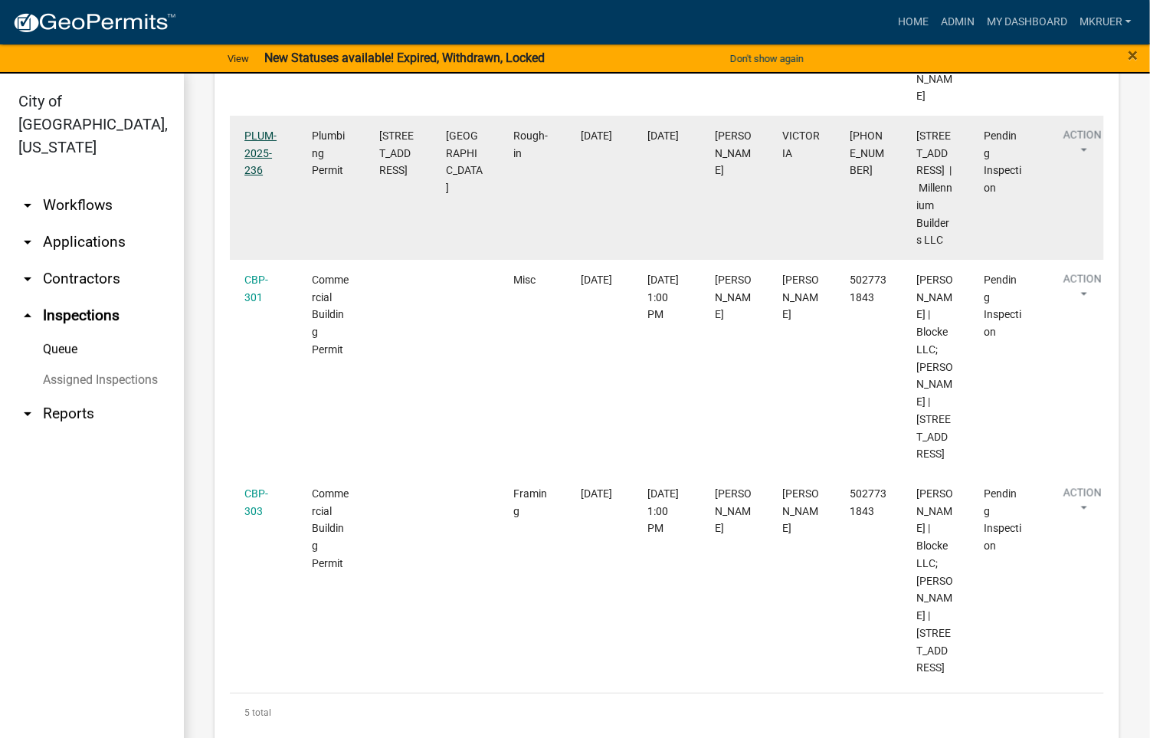
click at [256, 133] on link "PLUM-2025-236" at bounding box center [260, 152] width 32 height 47
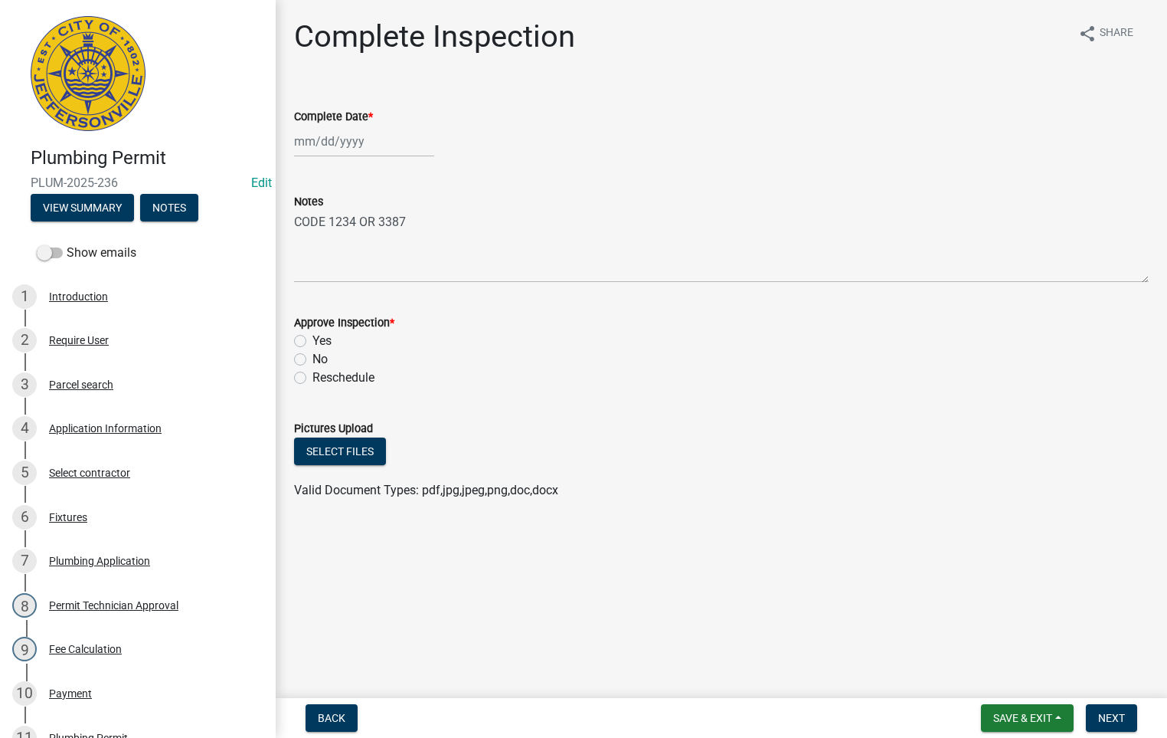
click at [350, 142] on div at bounding box center [364, 141] width 140 height 31
select select "8"
select select "2025"
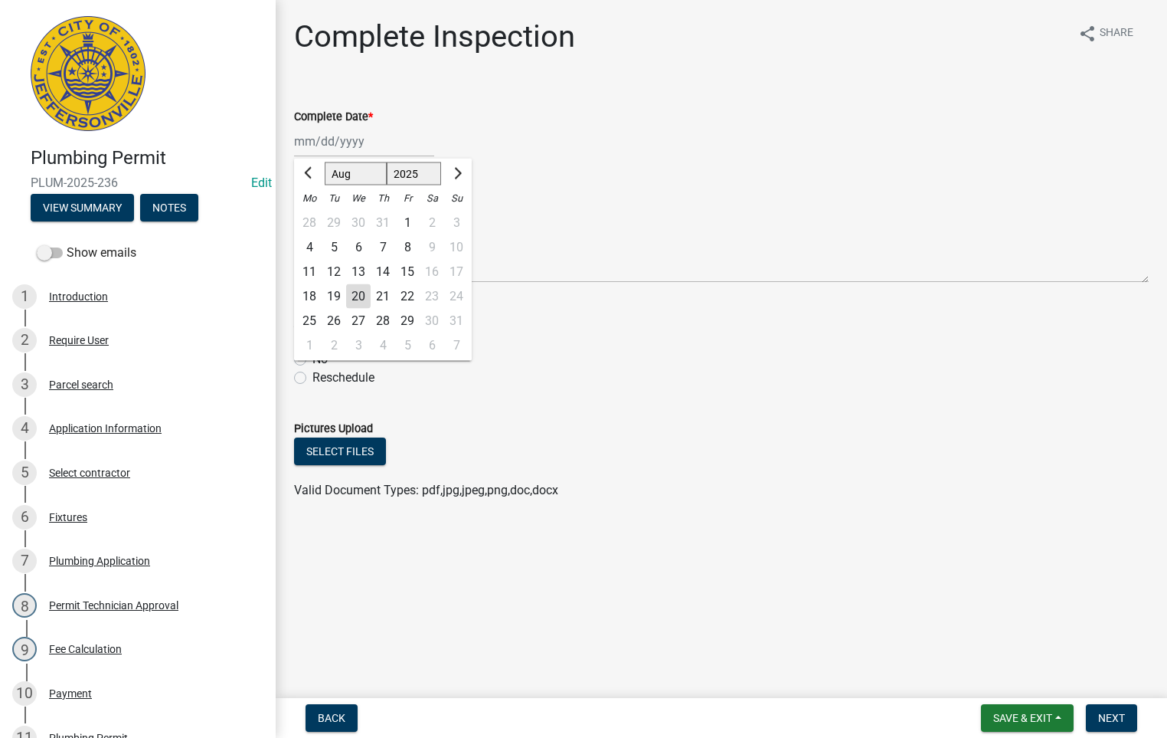
click at [357, 296] on div "20" at bounding box center [358, 296] width 25 height 25
type input "[DATE]"
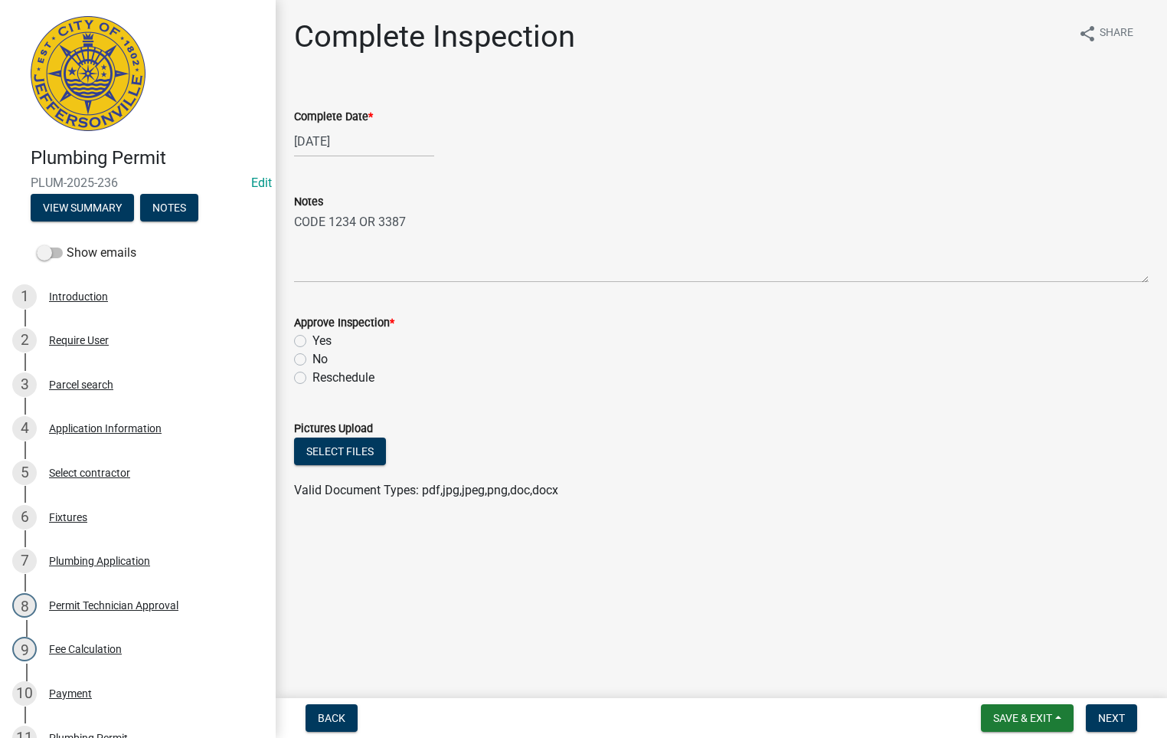
click at [313, 342] on label "Yes" at bounding box center [322, 341] width 19 height 18
click at [313, 342] on input "Yes" at bounding box center [318, 337] width 10 height 10
radio input "true"
click at [1101, 720] on span "Next" at bounding box center [1111, 718] width 27 height 12
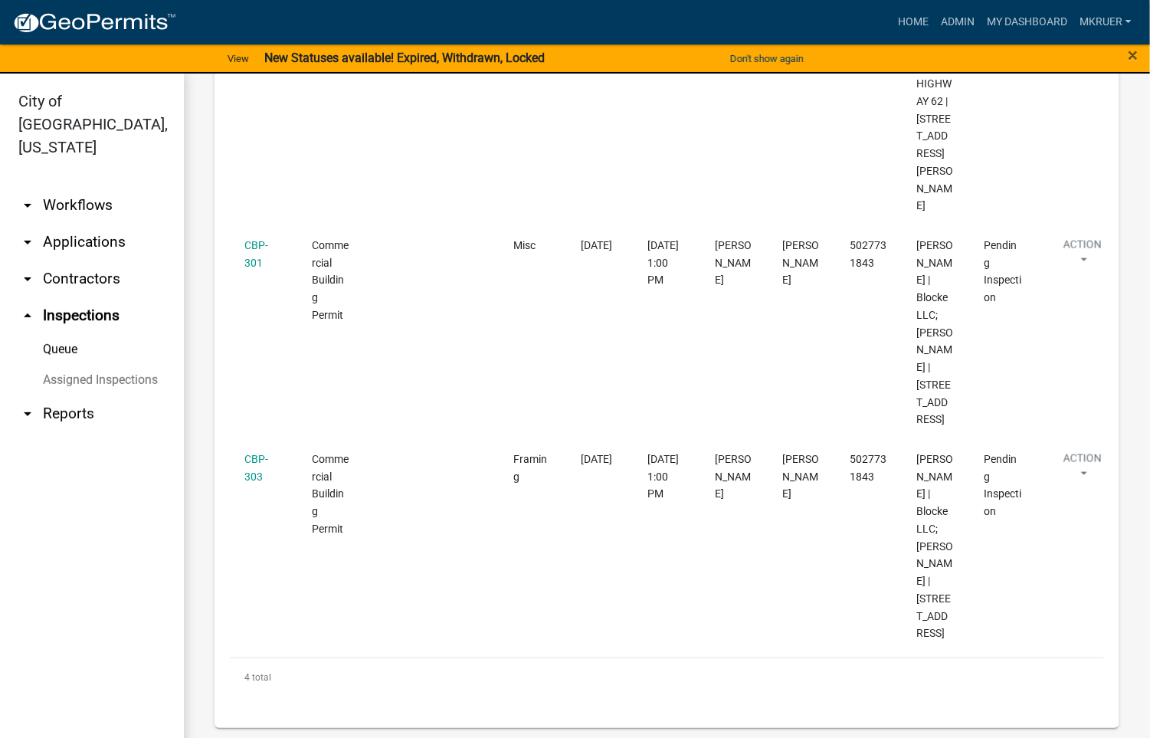
scroll to position [687, 0]
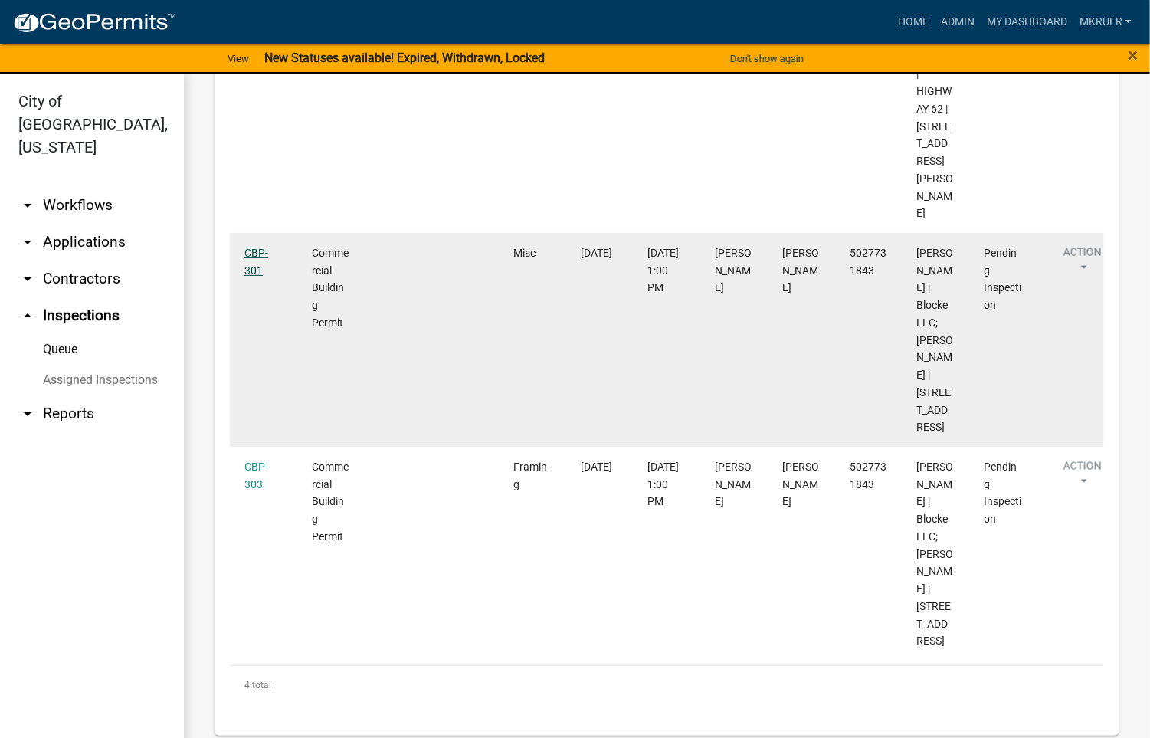
click at [254, 251] on link "CBP-301" at bounding box center [256, 262] width 24 height 30
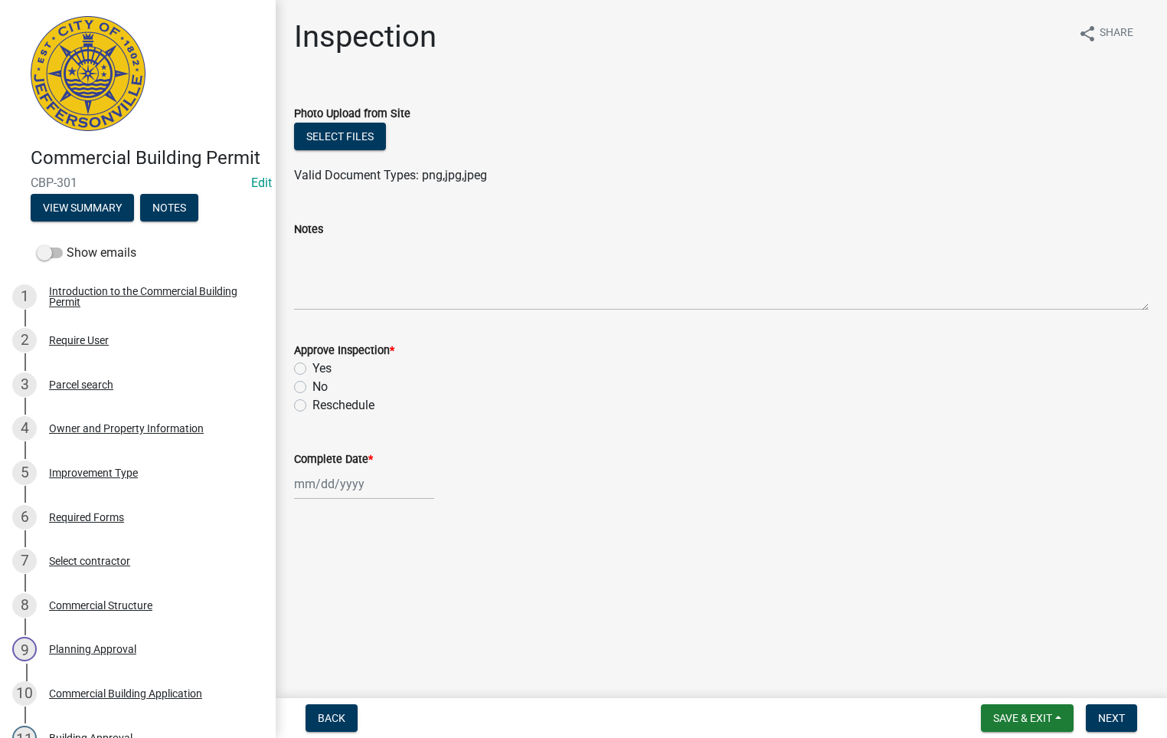
click at [313, 363] on label "Yes" at bounding box center [322, 368] width 19 height 18
click at [313, 363] on input "Yes" at bounding box center [318, 364] width 10 height 10
radio input "true"
select select "8"
select select "2025"
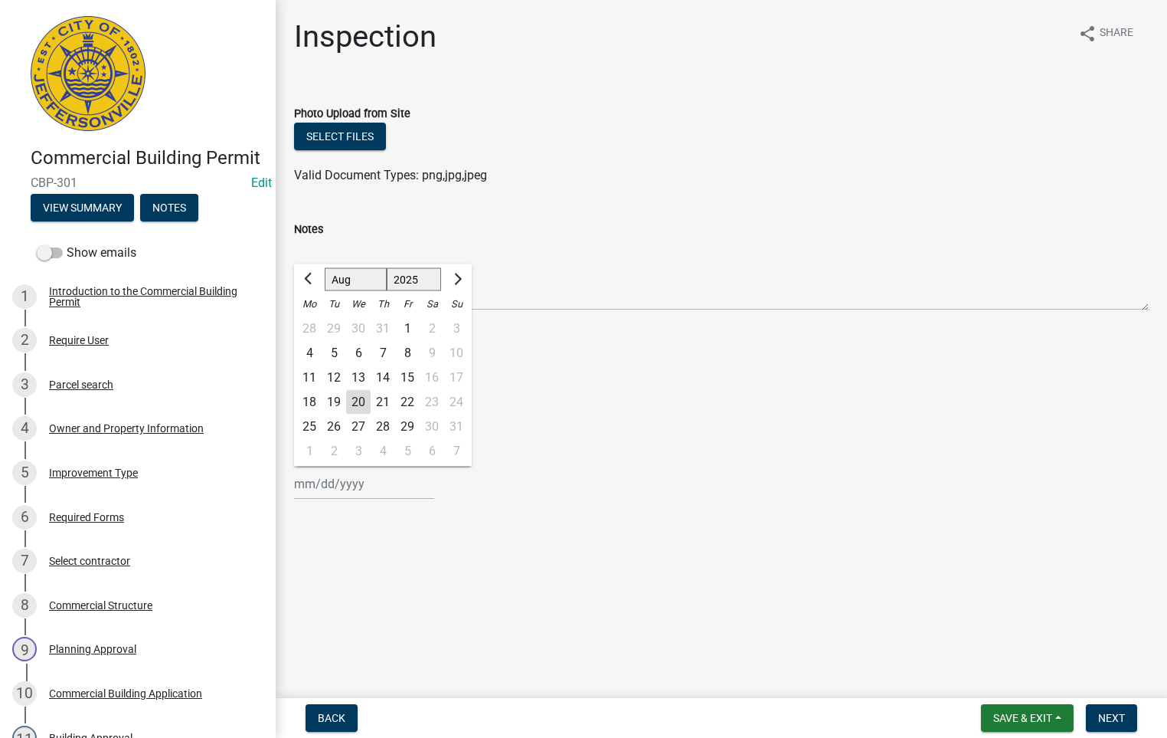
click at [341, 485] on div "[PERSON_NAME] Feb Mar Apr [PERSON_NAME][DATE] Oct Nov [DATE] 1526 1527 1528 152…" at bounding box center [364, 483] width 140 height 31
click at [357, 393] on div "20" at bounding box center [358, 402] width 25 height 25
type input "[DATE]"
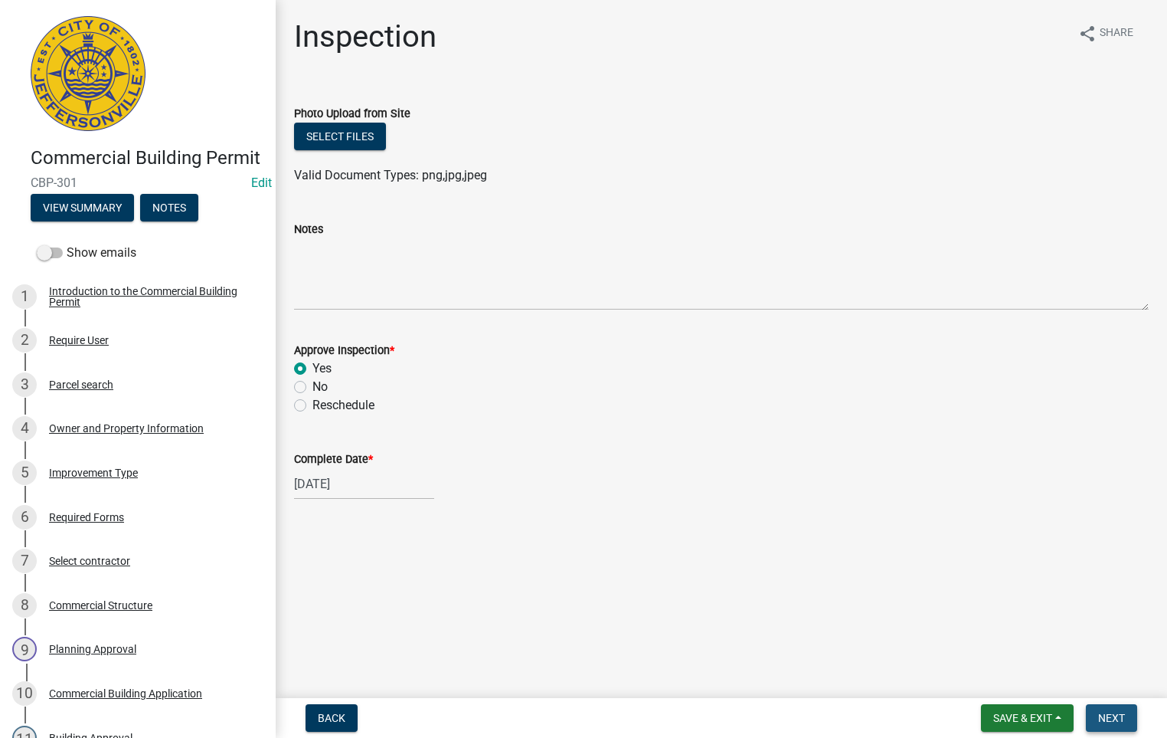
click at [1115, 719] on span "Next" at bounding box center [1111, 718] width 27 height 12
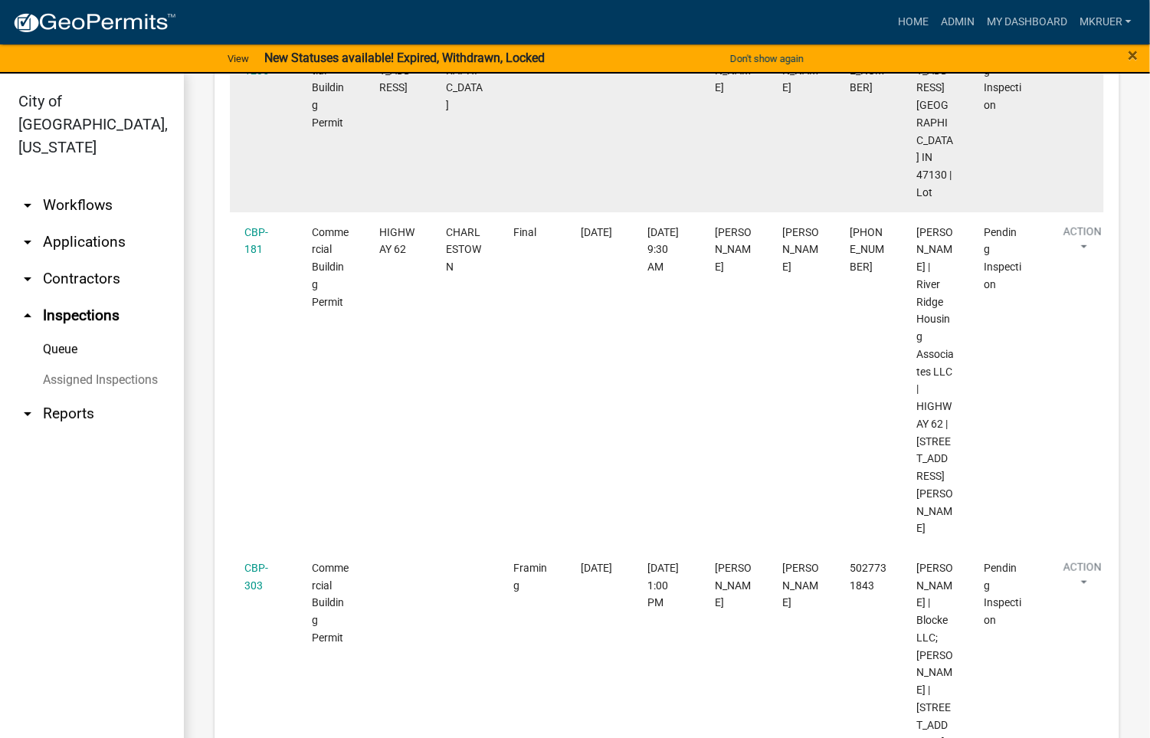
scroll to position [535, 0]
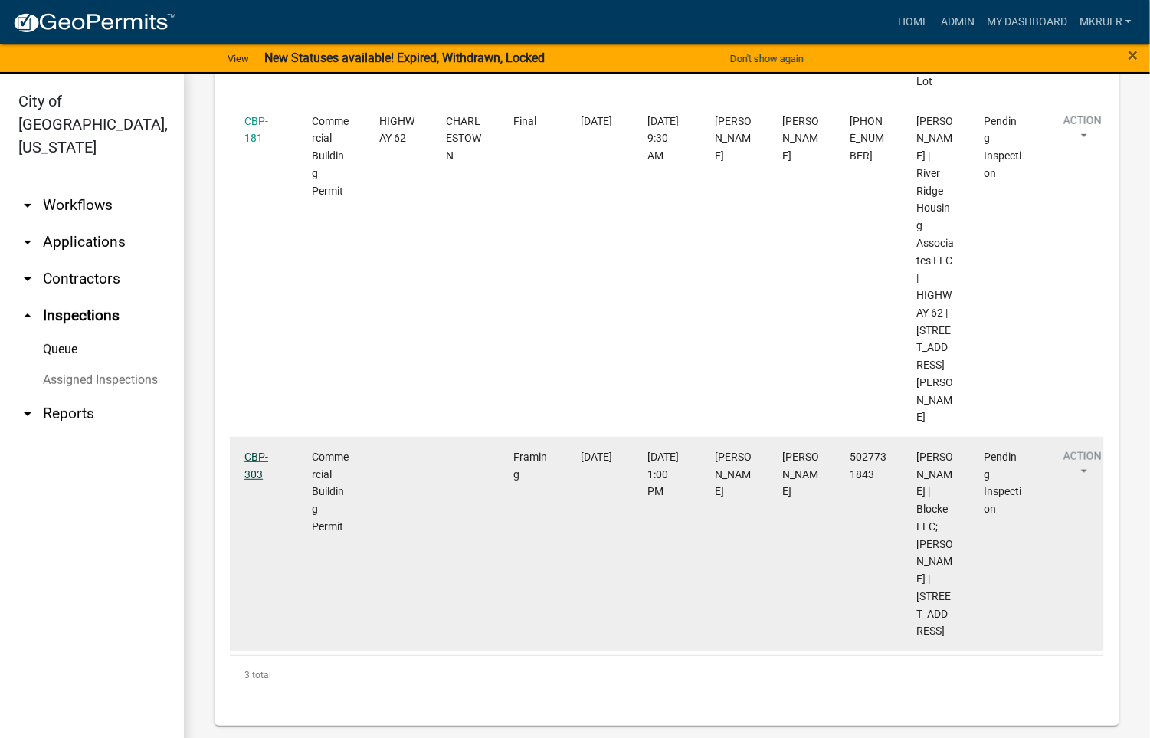
click at [253, 450] on link "CBP-303" at bounding box center [256, 465] width 24 height 30
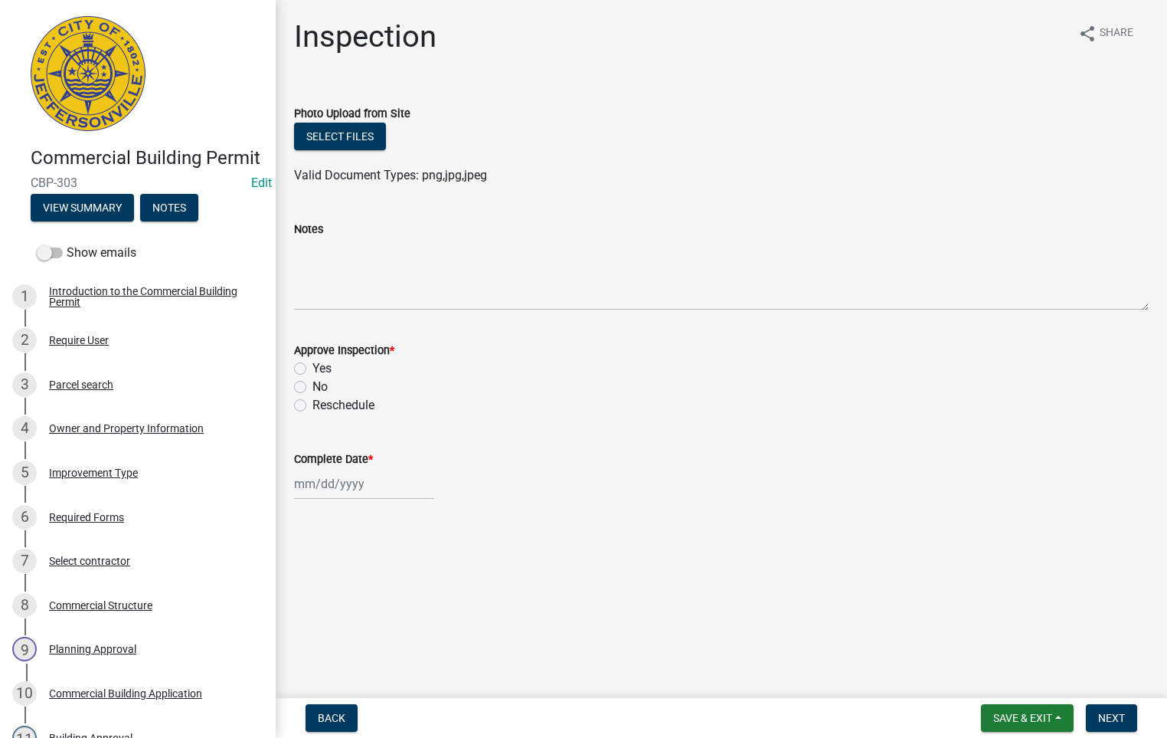
click at [313, 388] on label "No" at bounding box center [320, 387] width 15 height 18
click at [313, 388] on input "No" at bounding box center [318, 383] width 10 height 10
radio input "true"
click at [322, 271] on textarea "Notes" at bounding box center [721, 274] width 855 height 72
type textarea "CANCELED"
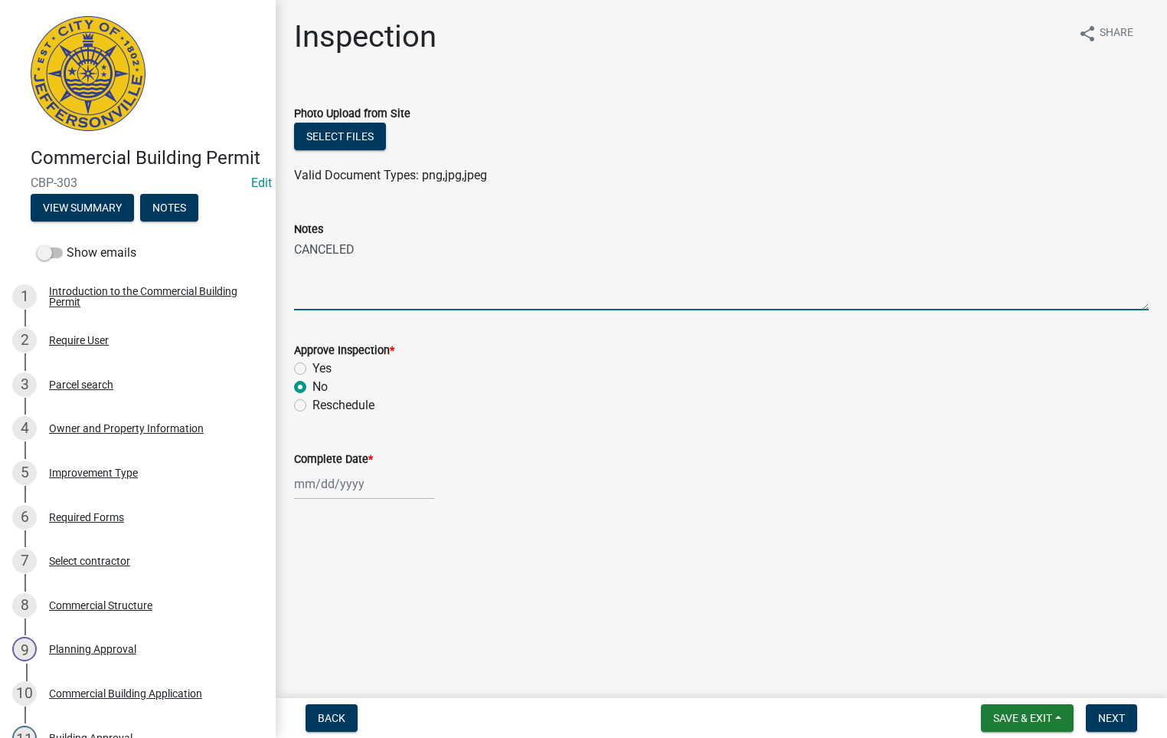
click at [334, 479] on div at bounding box center [364, 483] width 140 height 31
select select "8"
select select "2025"
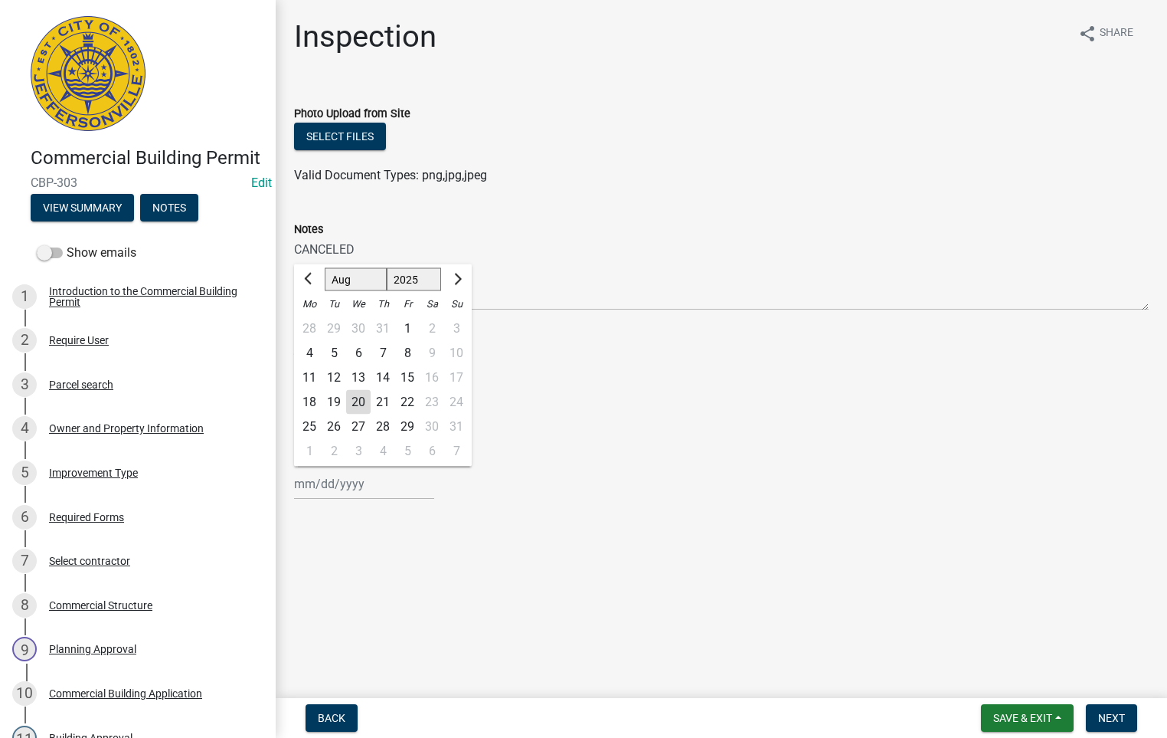
click at [358, 400] on div "20" at bounding box center [358, 402] width 25 height 25
type input "[DATE]"
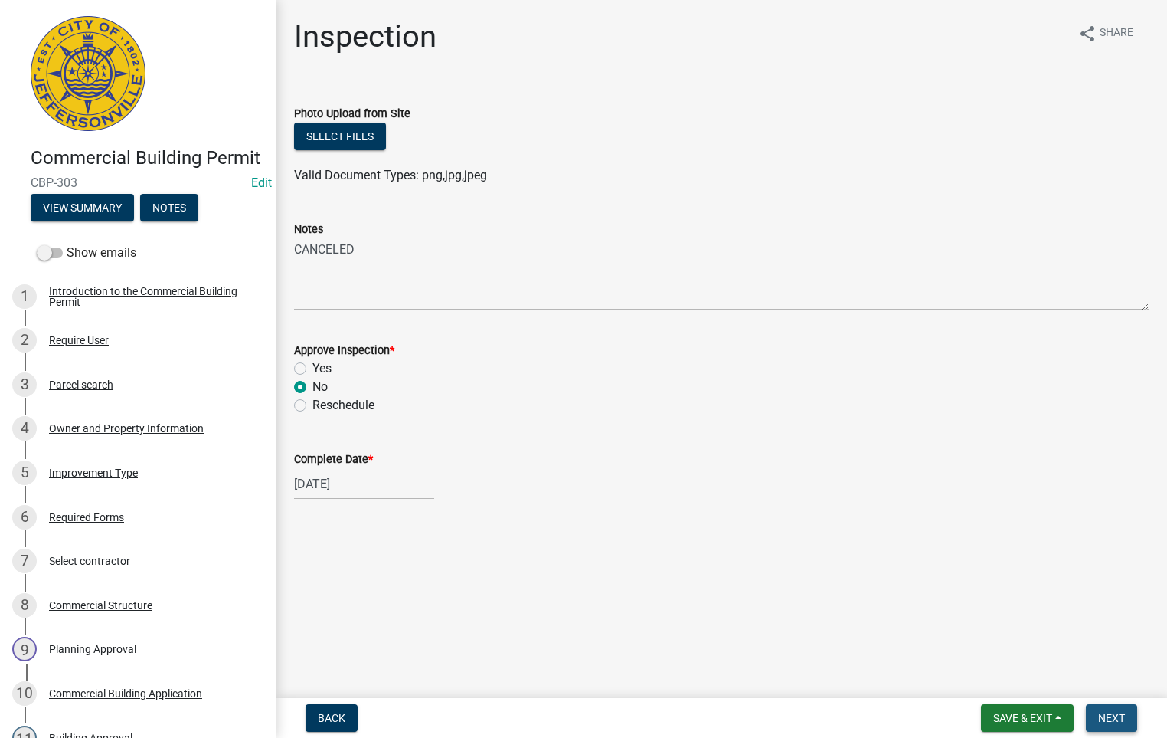
click at [1106, 718] on span "Next" at bounding box center [1111, 718] width 27 height 12
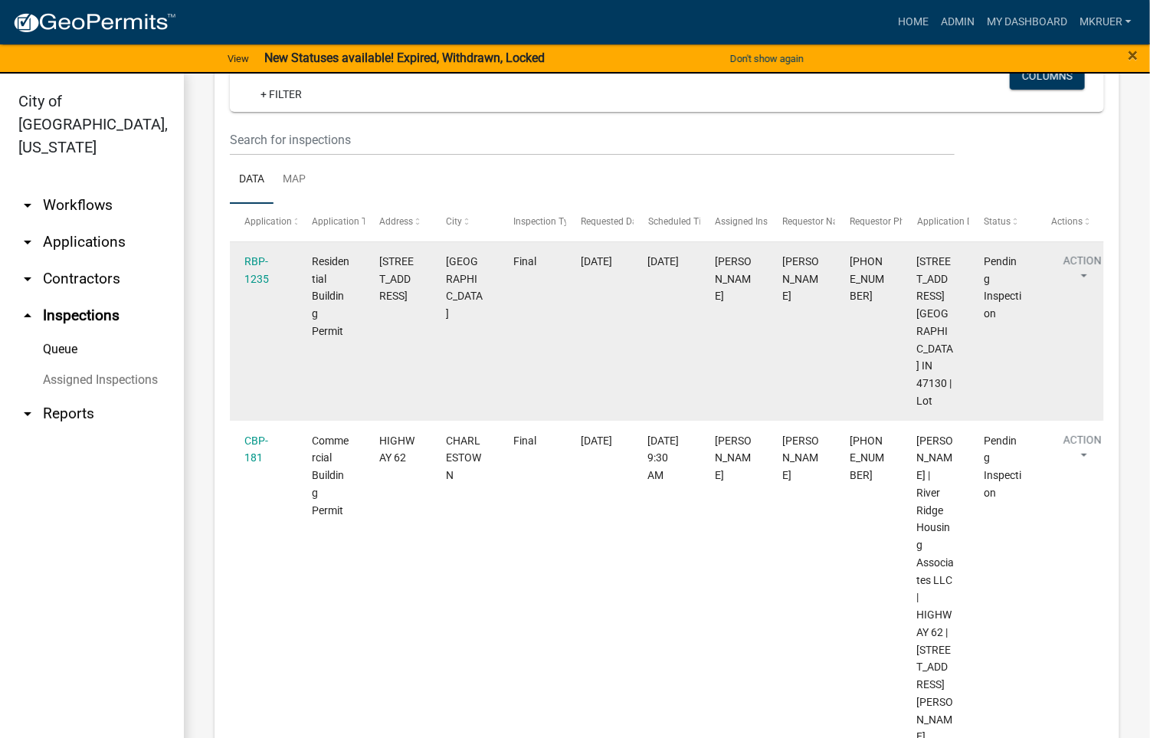
scroll to position [155, 0]
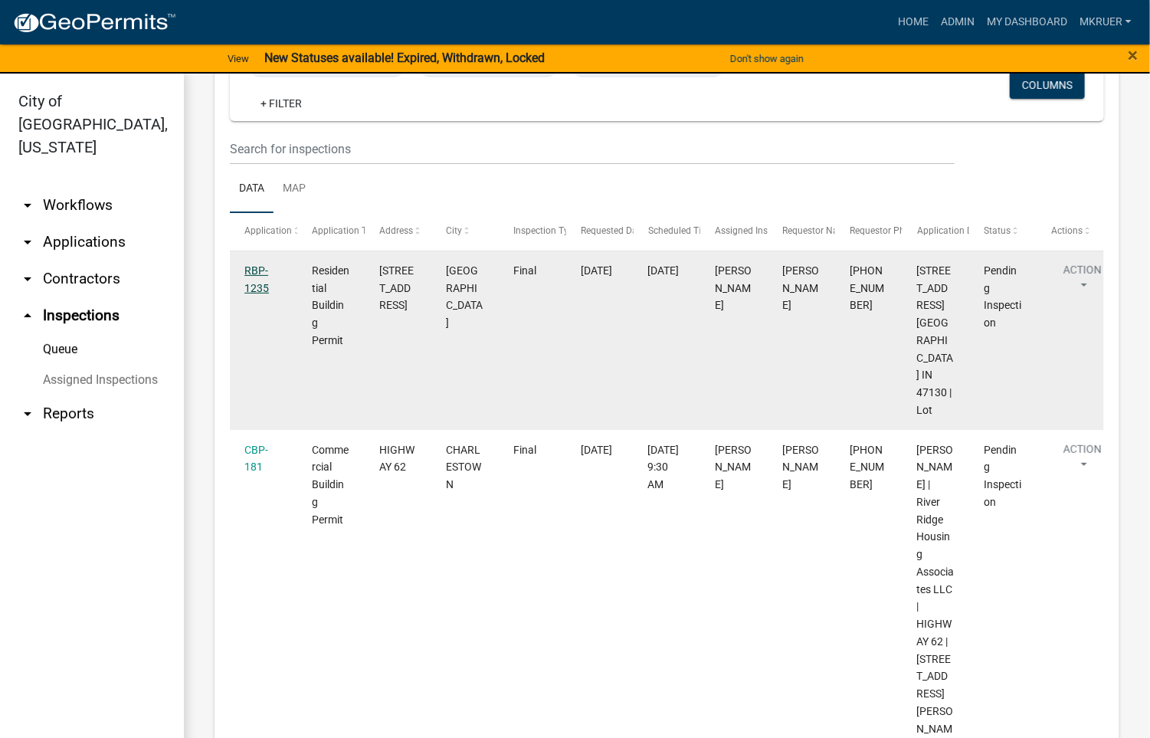
click at [248, 270] on link "RBP-1235" at bounding box center [256, 279] width 25 height 30
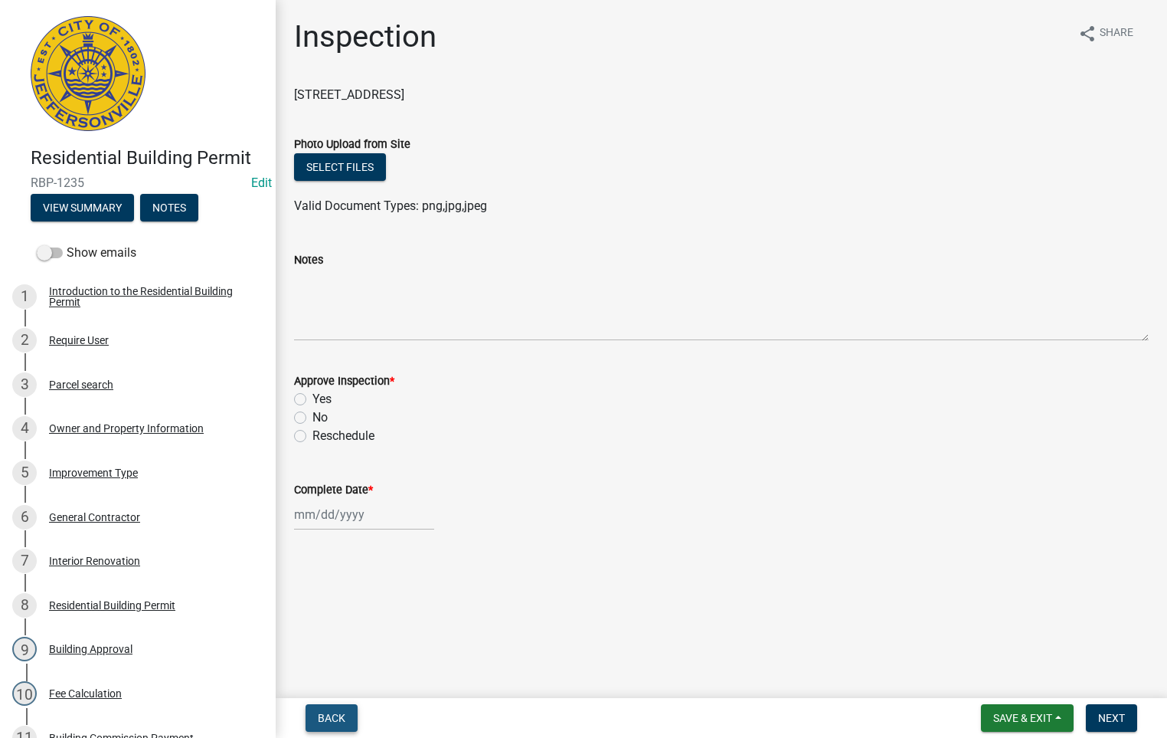
click at [329, 715] on span "Back" at bounding box center [332, 718] width 28 height 12
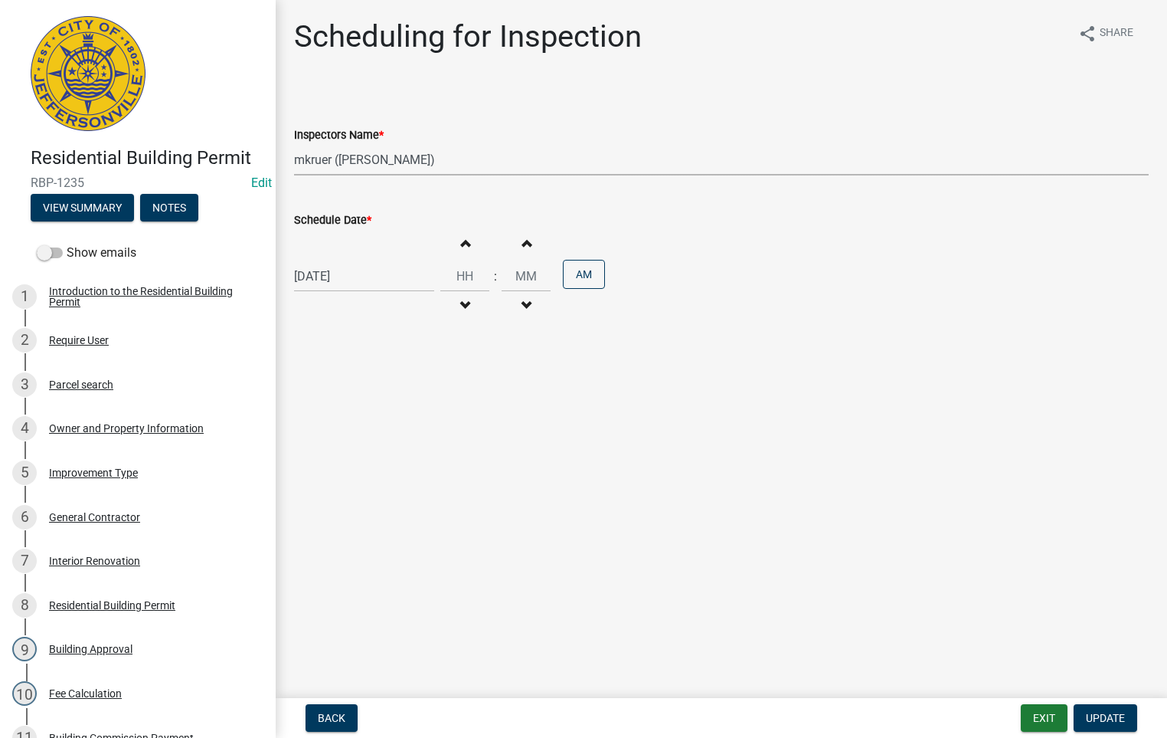
click at [341, 152] on select "Select Item... [PERSON_NAME] ([PERSON_NAME]) [PERSON_NAME] ([PERSON_NAME]) mkru…" at bounding box center [721, 159] width 855 height 31
select select "36a8b8f0-2ef8-43e9-ae06-718f51af8d36"
click at [294, 144] on select "Select Item... [PERSON_NAME] ([PERSON_NAME]) [PERSON_NAME] ([PERSON_NAME]) mkru…" at bounding box center [721, 159] width 855 height 31
click at [1097, 715] on span "Update" at bounding box center [1105, 718] width 39 height 12
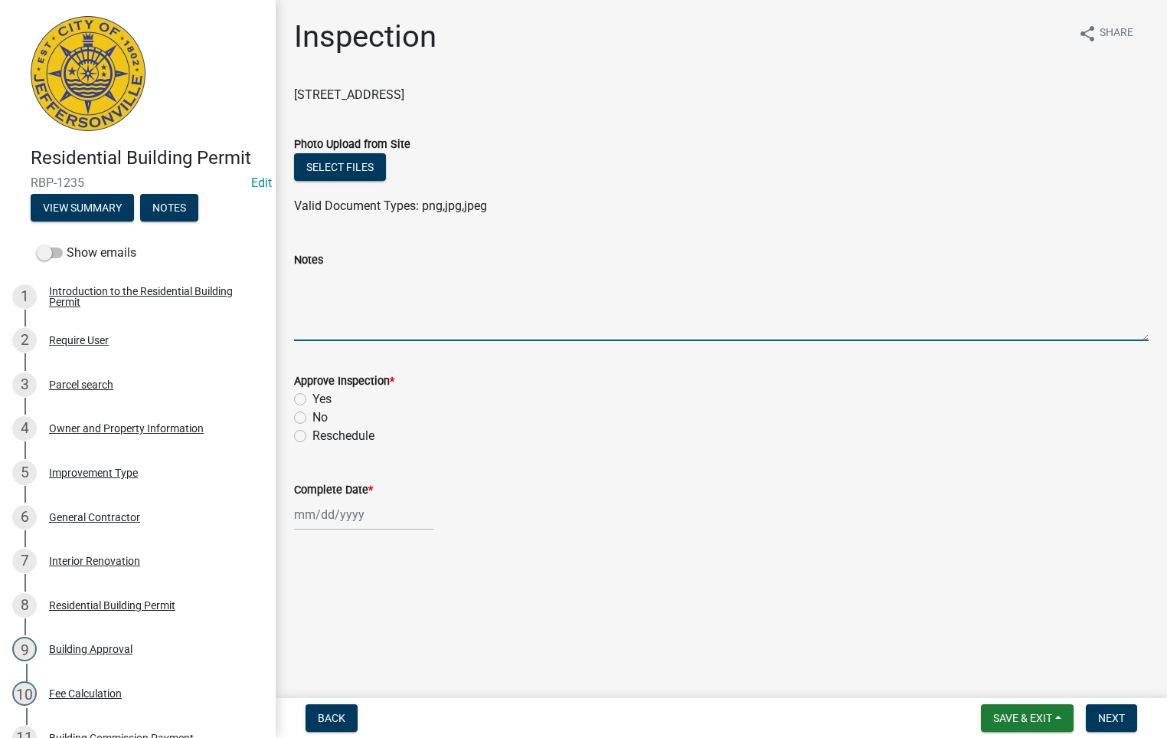
click at [301, 273] on textarea "Notes" at bounding box center [721, 305] width 855 height 72
type textarea "SEE ELECTRCAL PERMIT"
click at [304, 425] on div "No" at bounding box center [721, 417] width 855 height 18
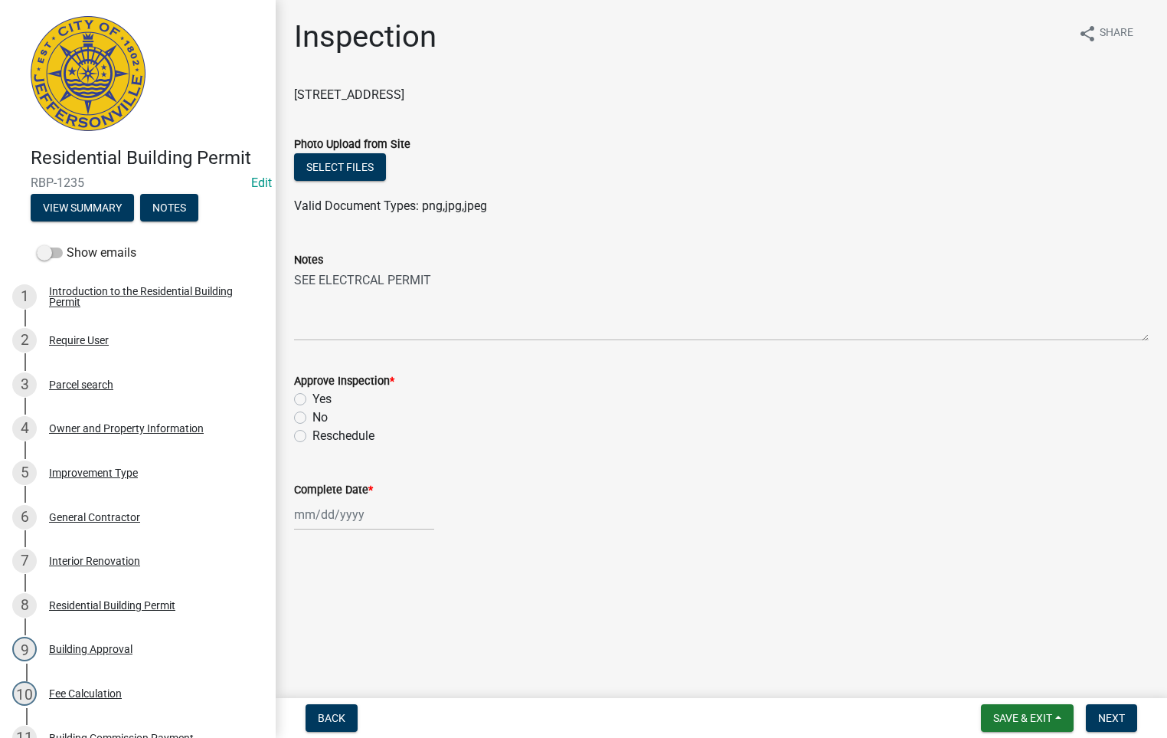
click at [313, 414] on label "No" at bounding box center [320, 417] width 15 height 18
click at [313, 414] on input "No" at bounding box center [318, 413] width 10 height 10
radio input "true"
click at [336, 516] on div at bounding box center [364, 514] width 140 height 31
select select "8"
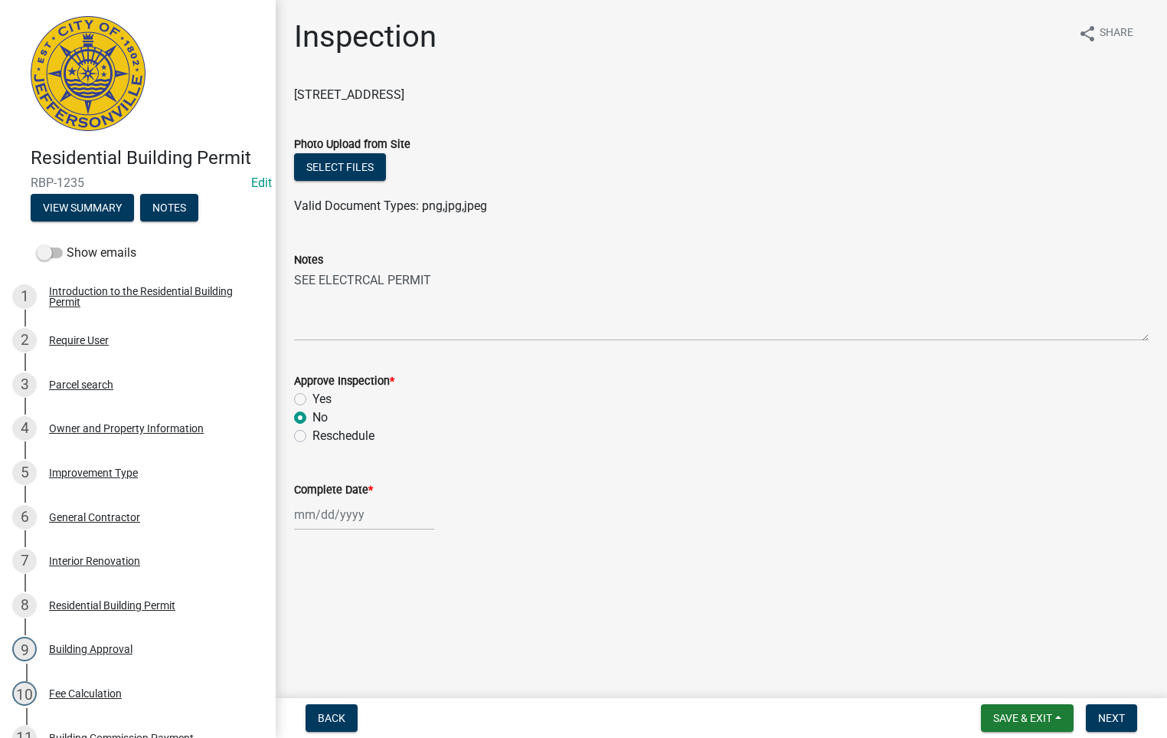
select select "2025"
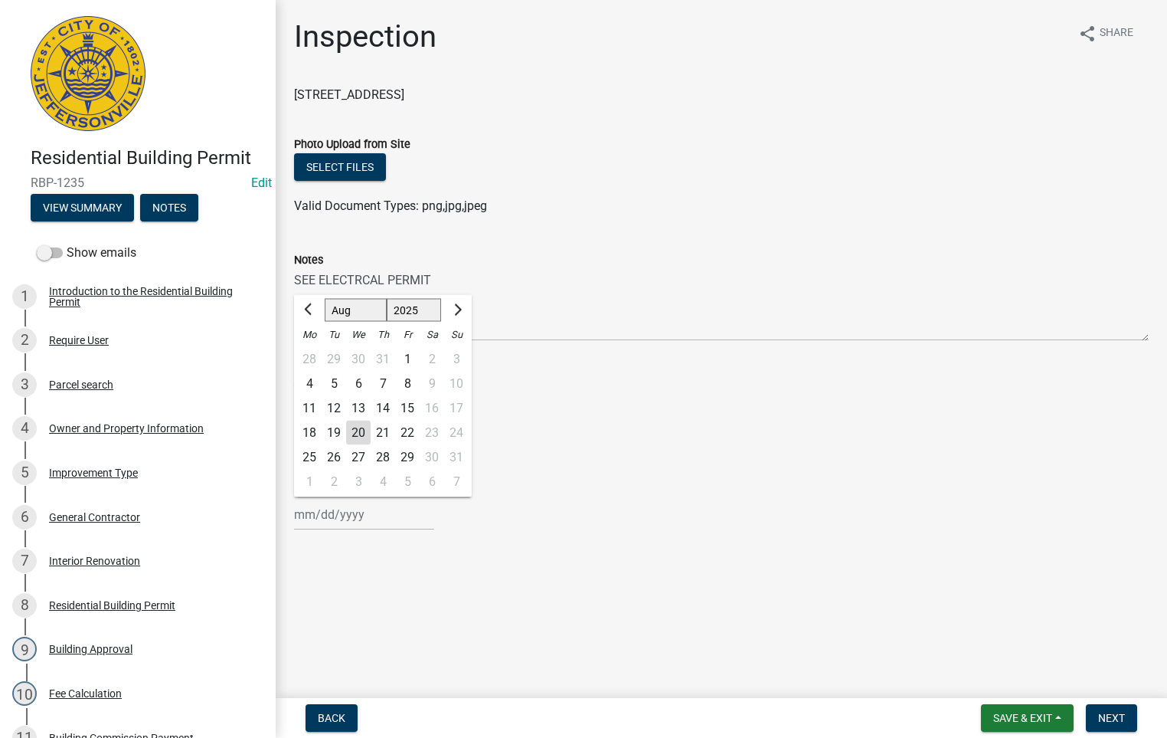
click at [361, 424] on div "20" at bounding box center [358, 433] width 25 height 25
type input "[DATE]"
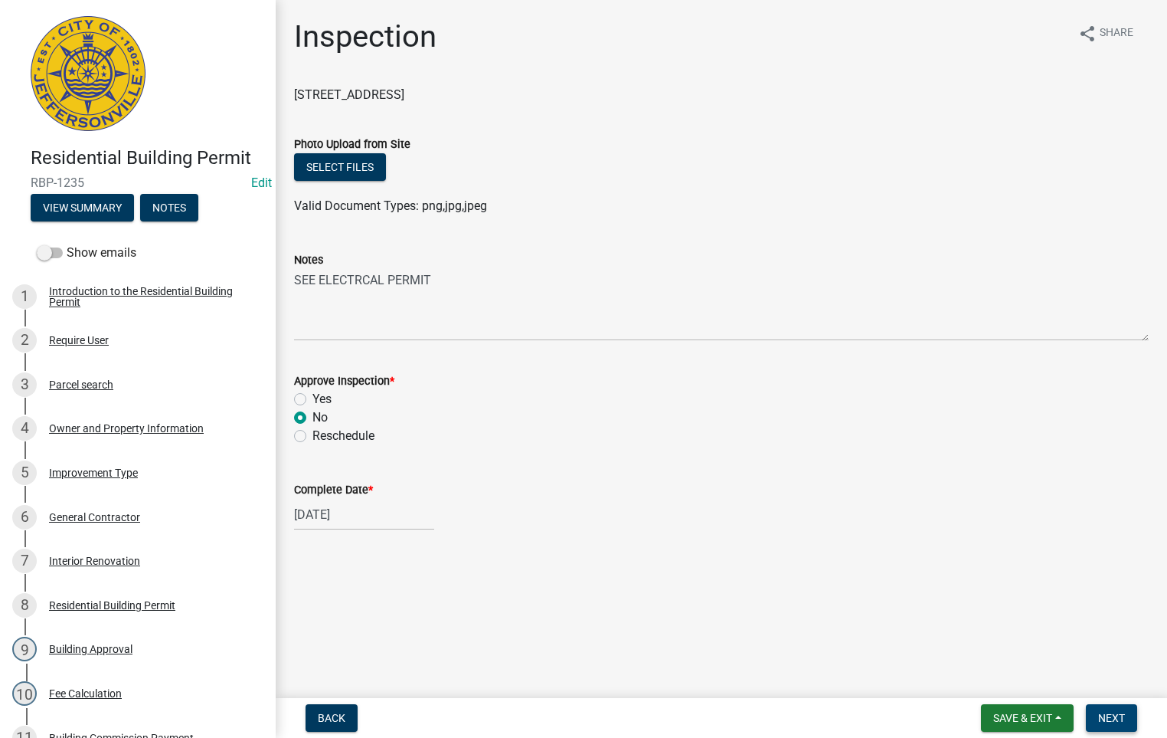
click at [1102, 715] on span "Next" at bounding box center [1111, 718] width 27 height 12
